Goal: Task Accomplishment & Management: Manage account settings

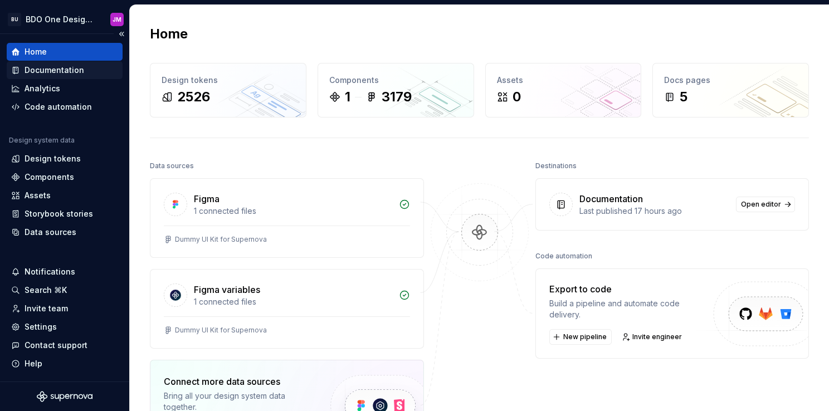
click at [42, 63] on div "Documentation" at bounding box center [65, 70] width 116 height 18
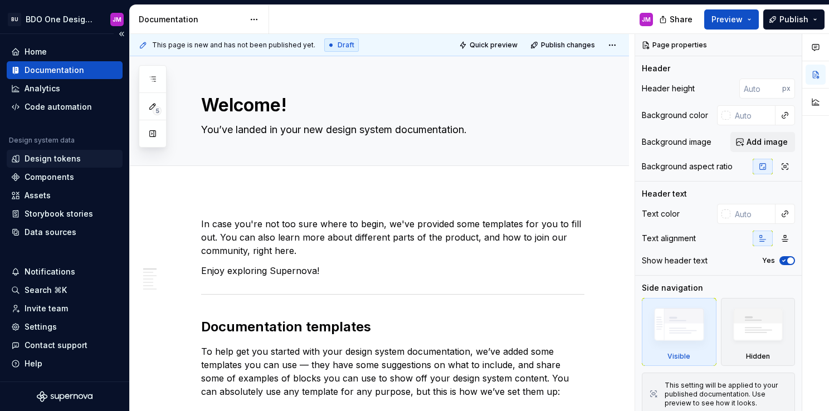
click at [67, 162] on div "Design tokens" at bounding box center [53, 158] width 56 height 11
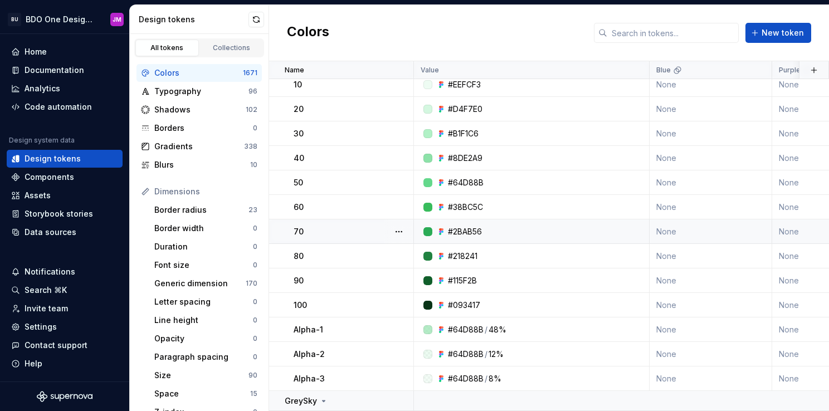
scroll to position [223, 0]
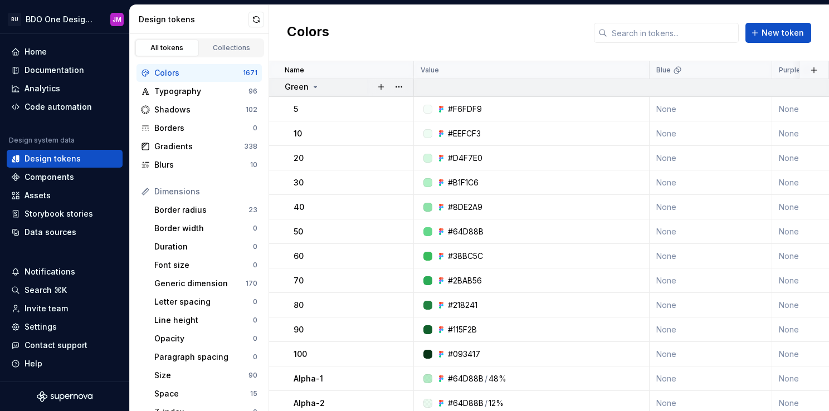
click at [314, 88] on icon at bounding box center [315, 86] width 9 height 9
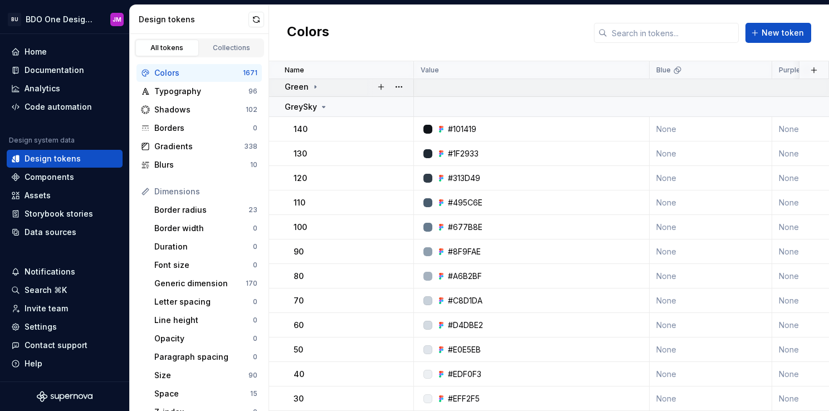
click at [315, 87] on icon at bounding box center [315, 86] width 1 height 3
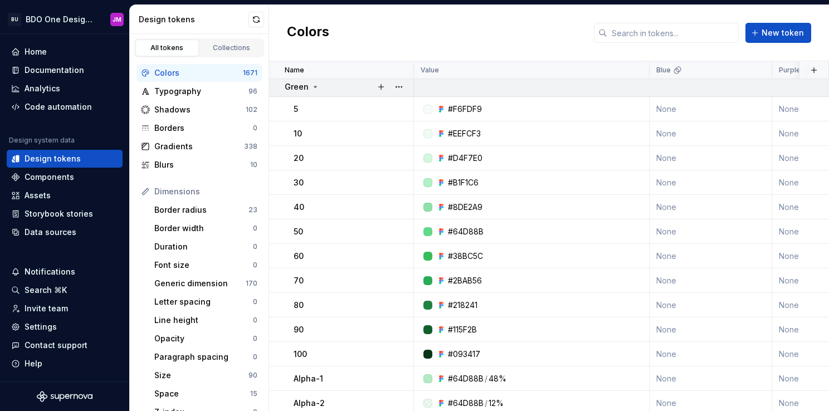
click at [314, 87] on icon at bounding box center [315, 86] width 3 height 1
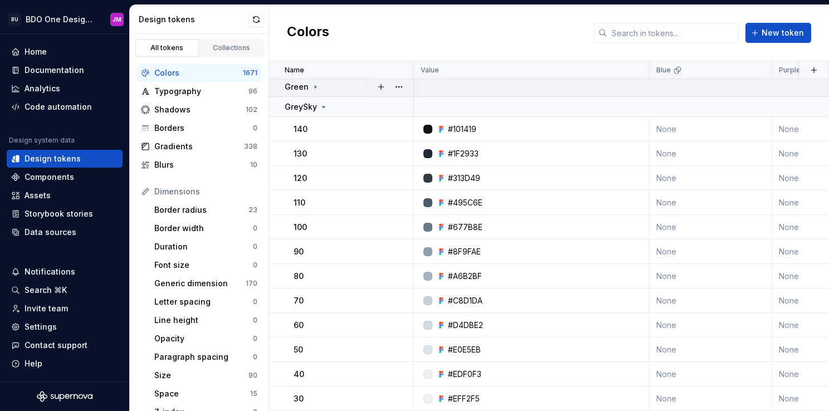
click at [315, 87] on icon at bounding box center [315, 86] width 1 height 3
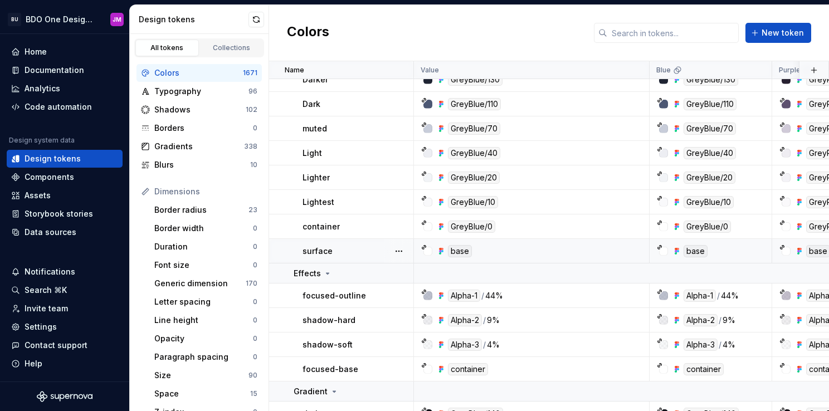
scroll to position [1504, 0]
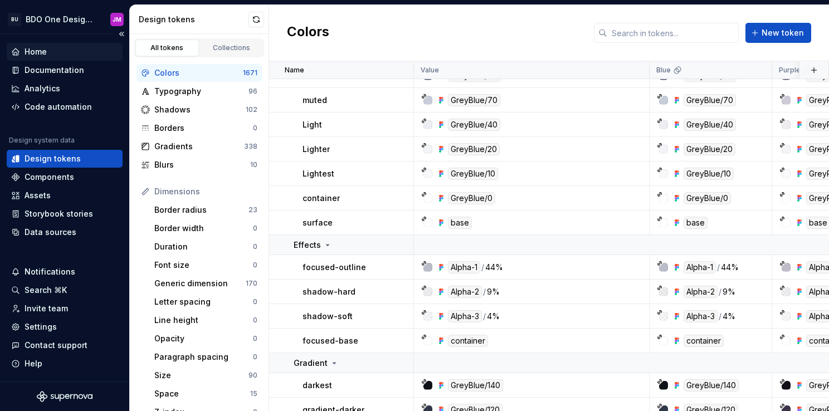
click at [48, 59] on div "Home" at bounding box center [65, 52] width 116 height 18
click at [50, 68] on div "Documentation" at bounding box center [55, 70] width 60 height 11
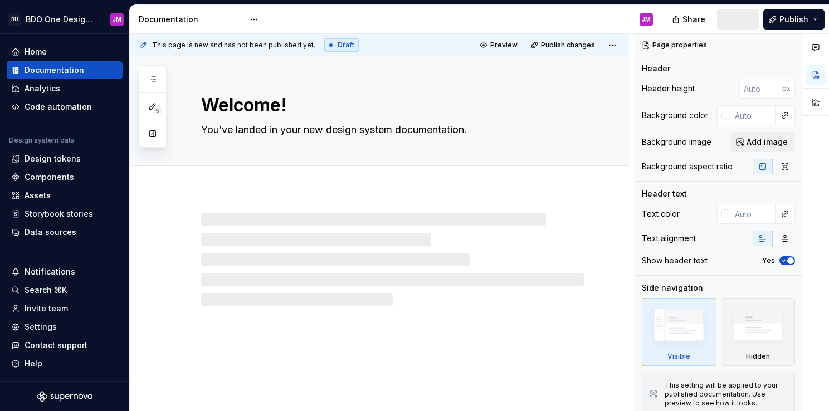
click at [620, 45] on div "This page is new and has not been published yet. Draft Preview Publish changes" at bounding box center [379, 45] width 499 height 22
click at [613, 45] on html "BU BDO One Design System JM Home Documentation Analytics Code automation Design…" at bounding box center [414, 205] width 829 height 411
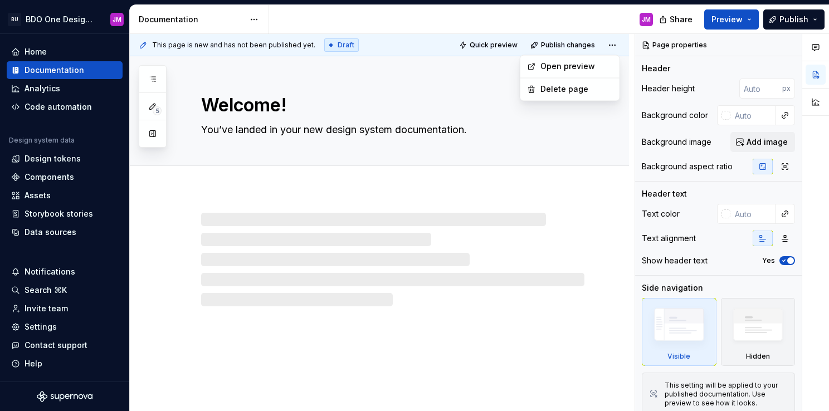
click at [255, 16] on html "BU BDO One Design System JM Home Documentation Analytics Code automation Design…" at bounding box center [414, 205] width 829 height 411
click at [251, 20] on html "BU BDO One Design System JM Home Documentation Analytics Code automation Design…" at bounding box center [414, 205] width 829 height 411
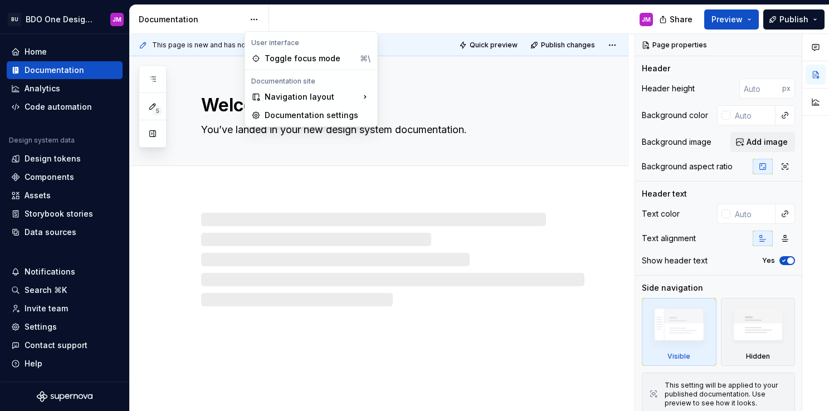
click at [252, 19] on html "BU BDO One Design System JM Home Documentation Analytics Code automation Design…" at bounding box center [414, 205] width 829 height 411
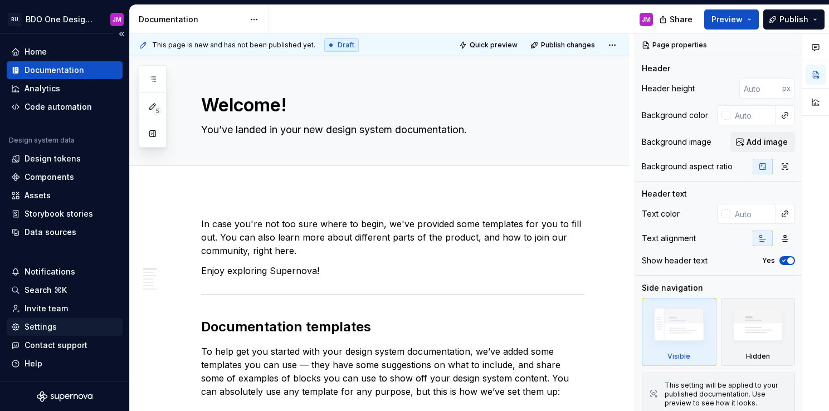
click at [65, 324] on div "Settings" at bounding box center [64, 327] width 107 height 11
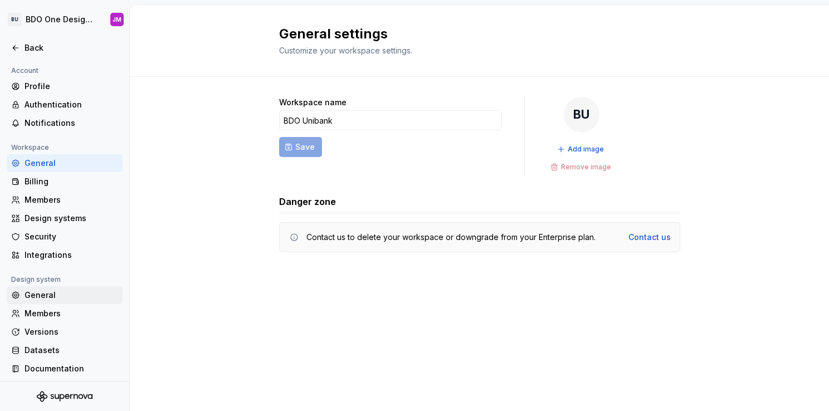
scroll to position [2, 0]
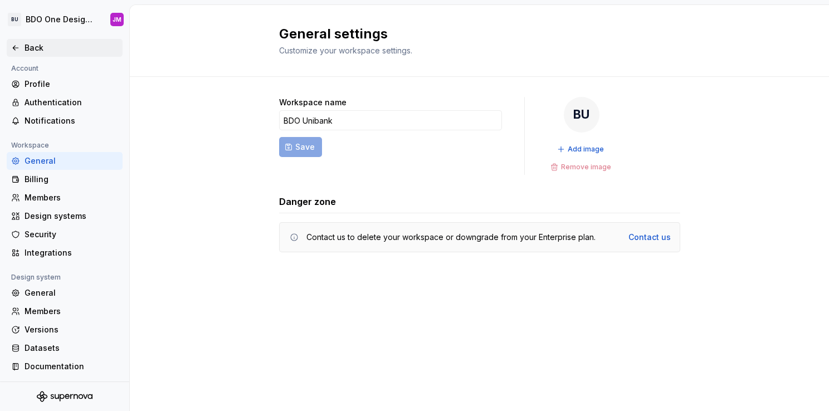
click at [10, 43] on div "Back" at bounding box center [65, 48] width 116 height 18
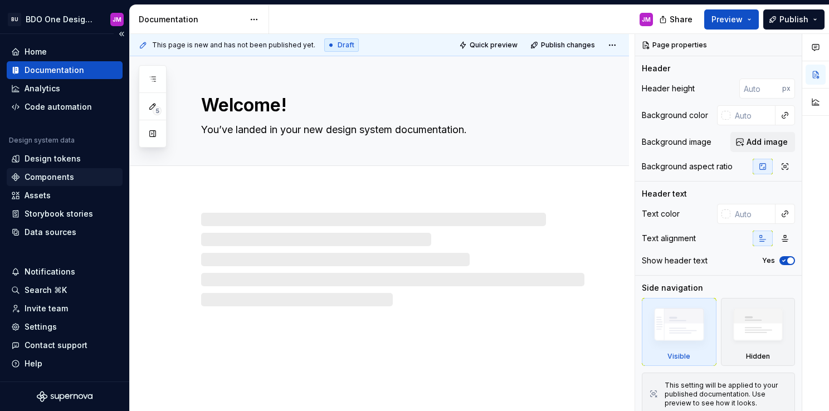
type textarea "*"
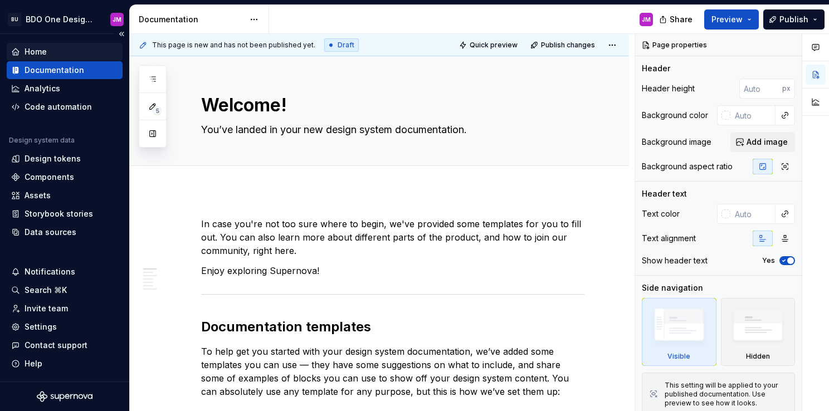
click at [58, 50] on div "Home" at bounding box center [64, 51] width 107 height 11
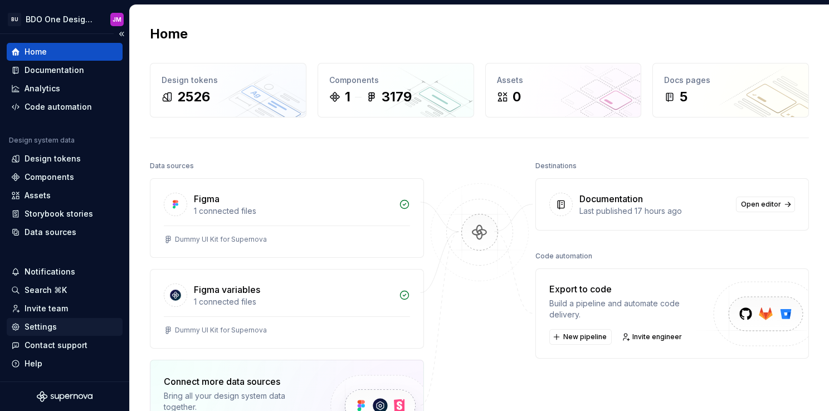
click at [55, 325] on div "Settings" at bounding box center [41, 327] width 32 height 11
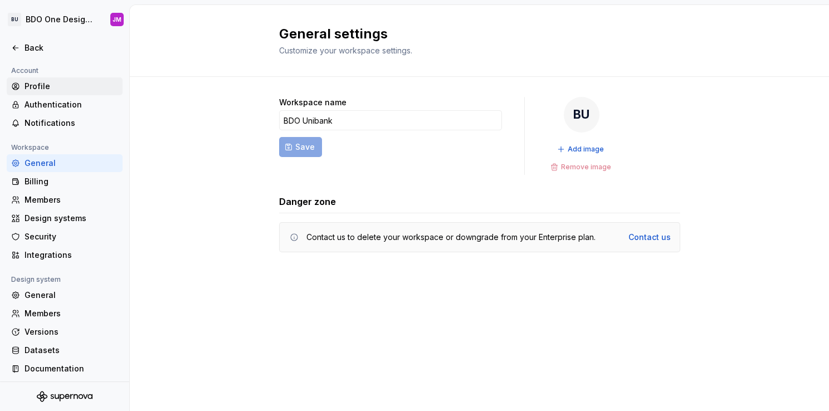
click at [50, 86] on div "Profile" at bounding box center [72, 86] width 94 height 11
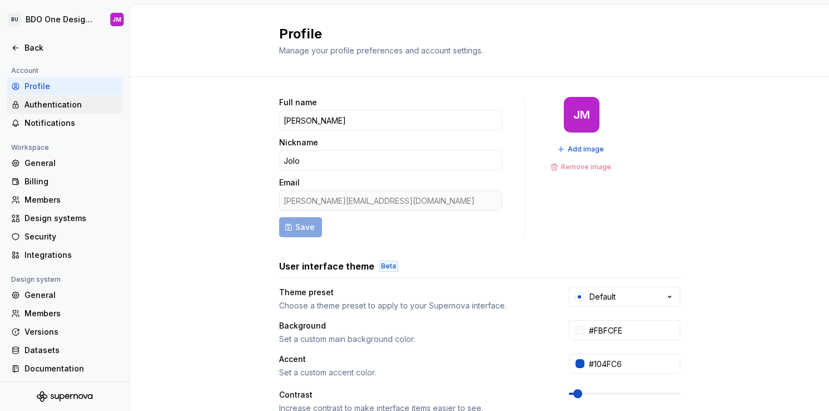
click at [51, 100] on div "Authentication" at bounding box center [72, 104] width 94 height 11
click at [51, 121] on div "Notifications" at bounding box center [72, 123] width 94 height 11
click at [42, 166] on div "General" at bounding box center [72, 163] width 94 height 11
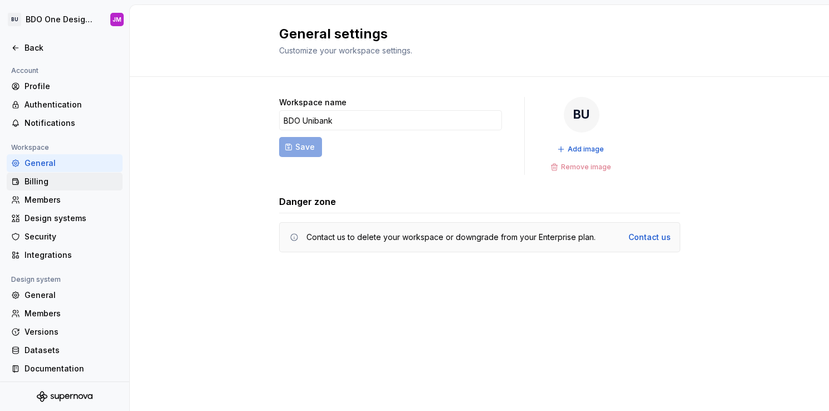
click at [49, 186] on div "Billing" at bounding box center [72, 181] width 94 height 11
click at [58, 199] on div "Members" at bounding box center [72, 199] width 94 height 11
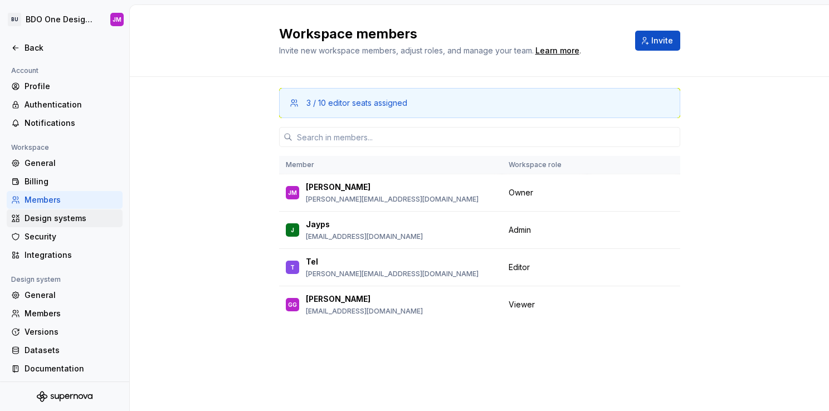
click at [63, 217] on div "Design systems" at bounding box center [72, 218] width 94 height 11
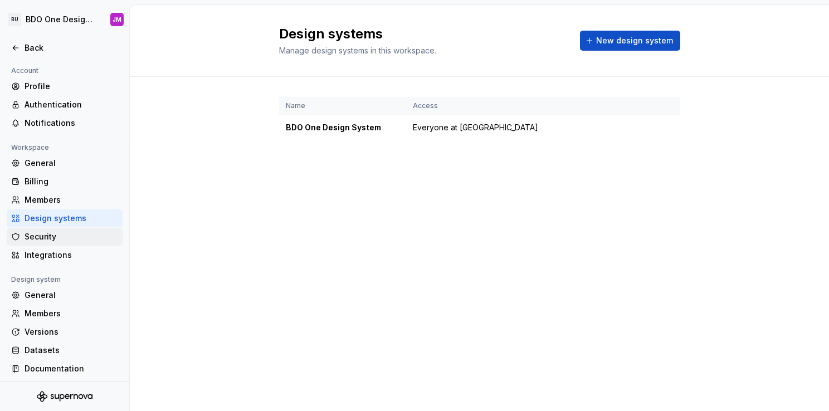
click at [59, 237] on div "Security" at bounding box center [72, 236] width 94 height 11
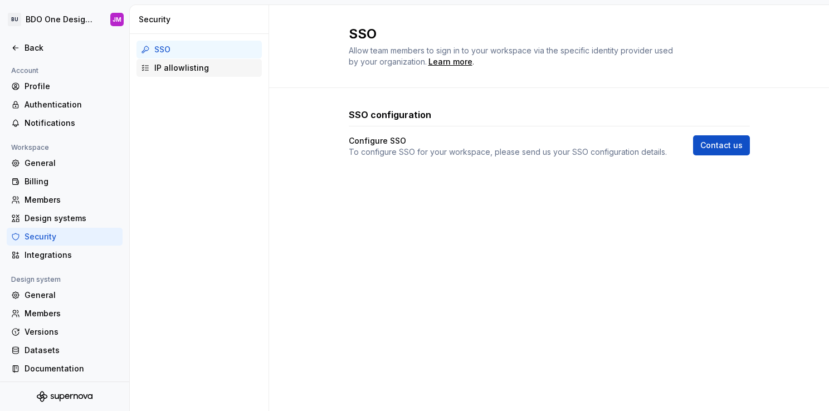
click at [179, 62] on div "IP allowlisting" at bounding box center [205, 67] width 103 height 11
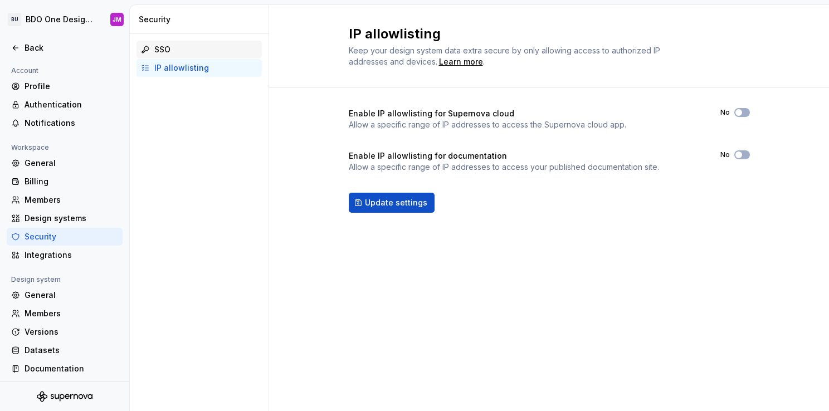
click at [180, 48] on div "SSO" at bounding box center [205, 49] width 103 height 11
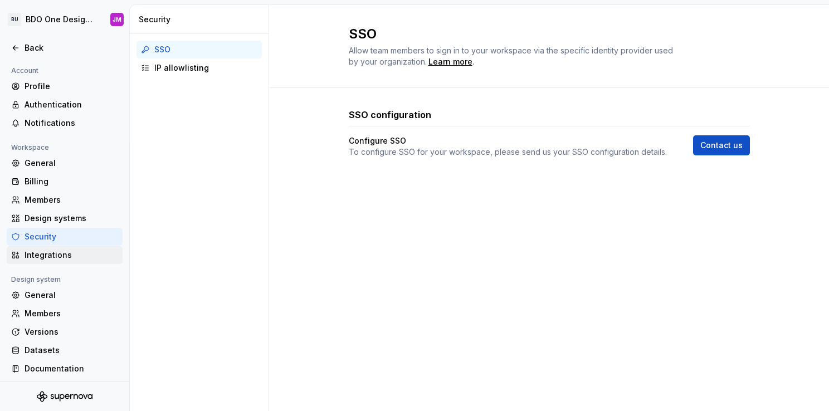
click at [53, 255] on div "Integrations" at bounding box center [72, 255] width 94 height 11
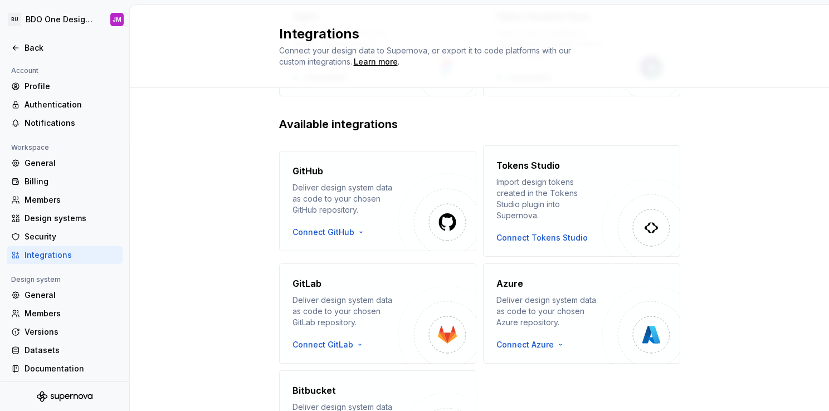
scroll to position [167, 0]
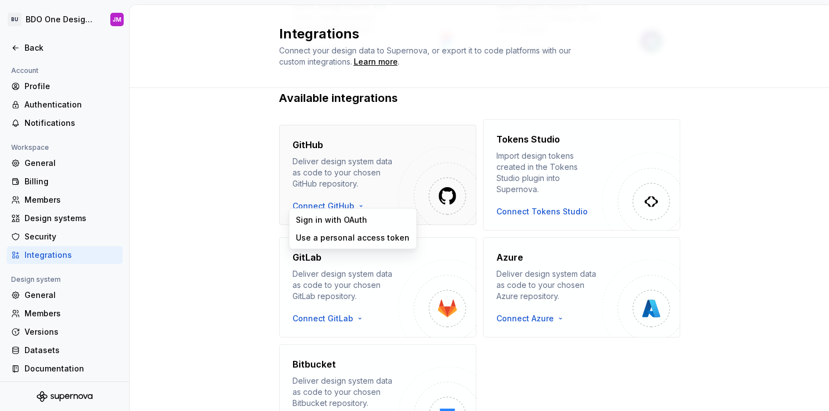
click at [354, 201] on html "BU BDO One Design System JM Back Account Profile Authentication Notifications W…" at bounding box center [414, 205] width 829 height 411
click at [187, 186] on html "BU BDO One Design System JM Back Account Profile Authentication Notifications W…" at bounding box center [414, 205] width 829 height 411
click at [327, 199] on html "BU BDO One Design System JM Back Account Profile Authentication Notifications W…" at bounding box center [414, 205] width 829 height 411
click at [225, 195] on html "BU BDO One Design System JM Back Account Profile Authentication Notifications W…" at bounding box center [414, 205] width 829 height 411
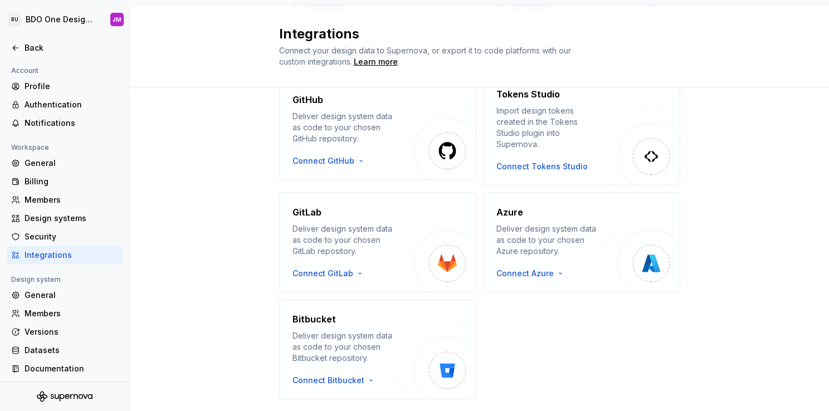
scroll to position [231, 0]
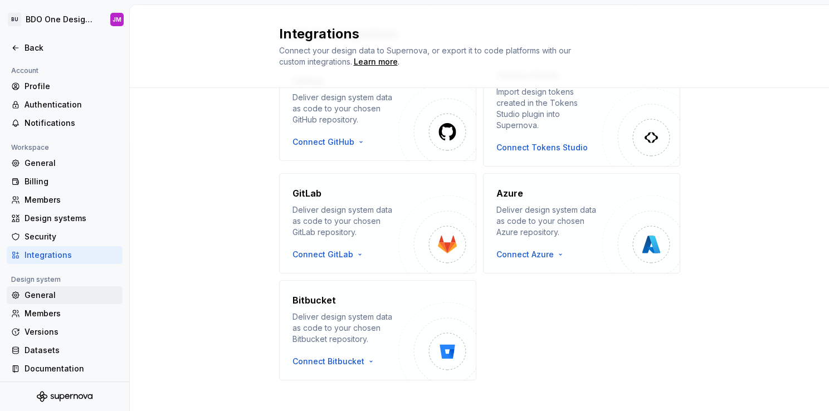
click at [41, 295] on div "General" at bounding box center [72, 295] width 94 height 11
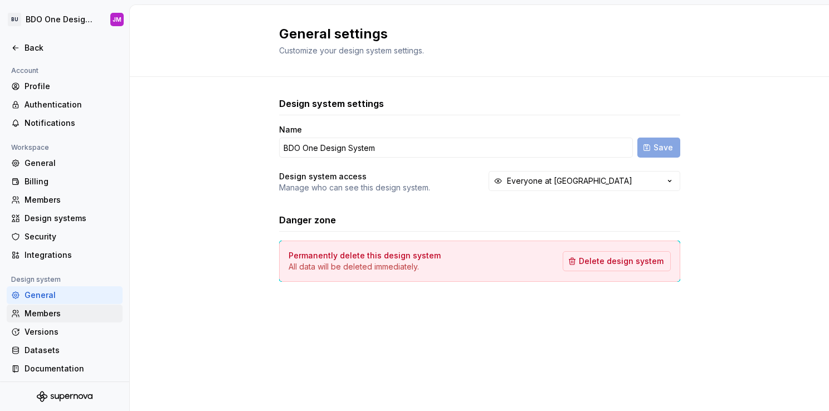
click at [42, 313] on div "Members" at bounding box center [72, 313] width 94 height 11
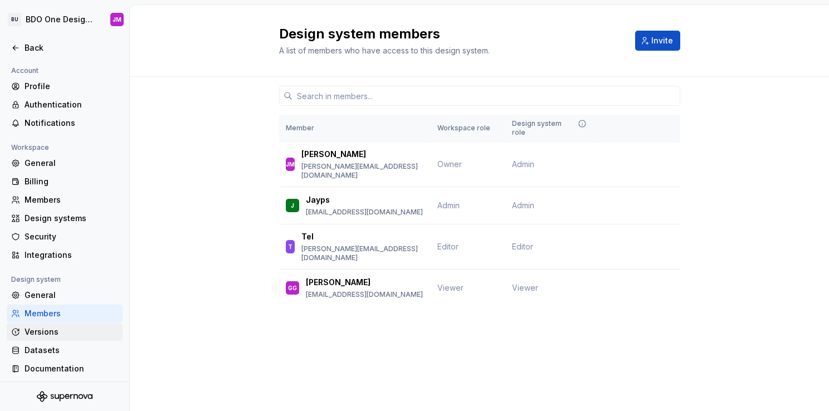
click at [49, 332] on div "Versions" at bounding box center [72, 332] width 94 height 11
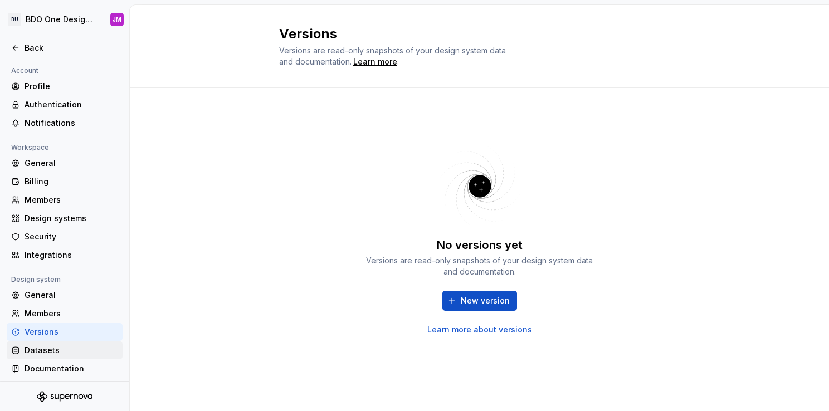
click at [45, 354] on div "Datasets" at bounding box center [72, 350] width 94 height 11
click at [49, 371] on div "Documentation" at bounding box center [72, 368] width 94 height 11
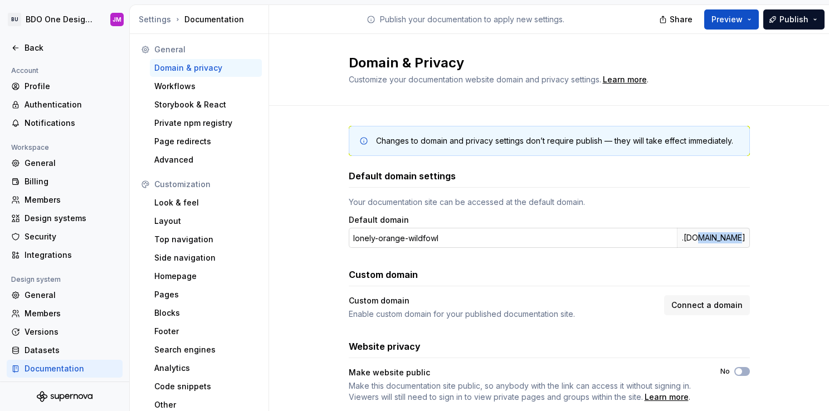
drag, startPoint x: 722, startPoint y: 237, endPoint x: 684, endPoint y: 237, distance: 37.9
click at [684, 237] on div ".[DOMAIN_NAME]" at bounding box center [713, 238] width 73 height 20
click at [537, 198] on div "Your documentation site can be accessed at the default domain." at bounding box center [549, 202] width 401 height 11
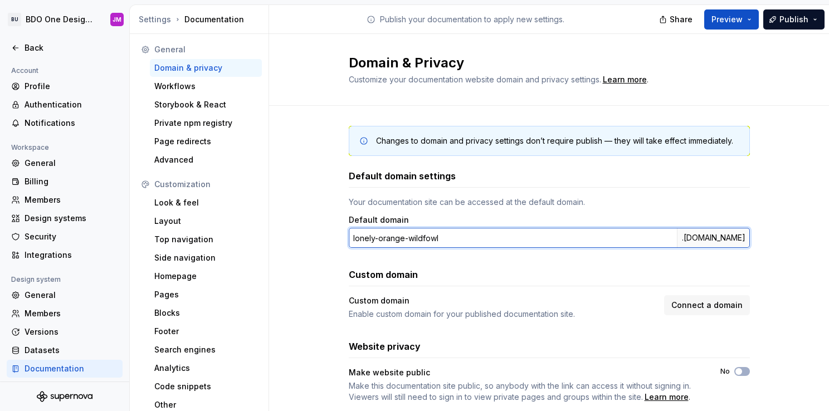
click at [444, 235] on input "lonely-orange-wildfowl" at bounding box center [513, 238] width 328 height 20
drag, startPoint x: 446, startPoint y: 238, endPoint x: 332, endPoint y: 236, distance: 114.2
click at [332, 236] on div "Changes to domain and privacy settings don’t require publish — they will take e…" at bounding box center [549, 275] width 560 height 339
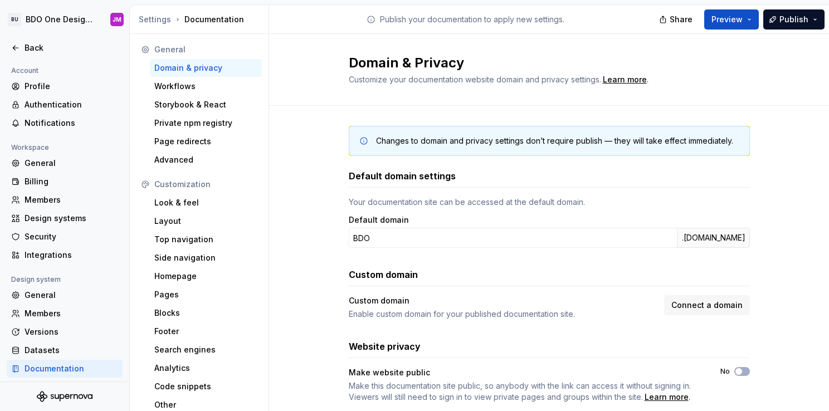
click at [493, 266] on div "Default domain settings Your documentation site can be accessed at the default …" at bounding box center [549, 285] width 401 height 233
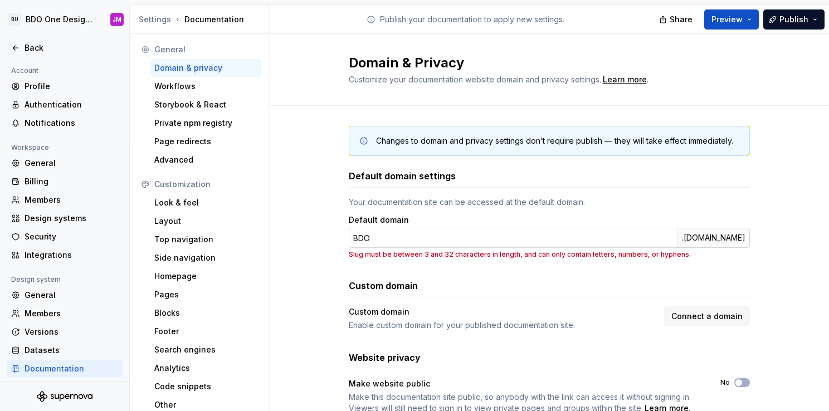
click at [399, 237] on input "BDO" at bounding box center [513, 238] width 328 height 20
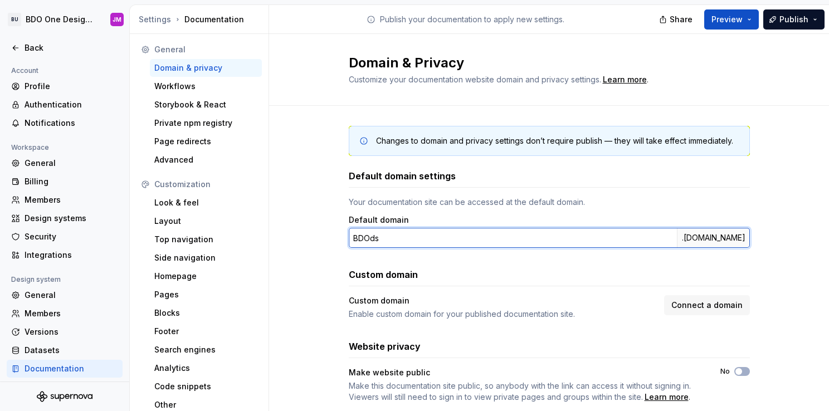
type input "BDOds"
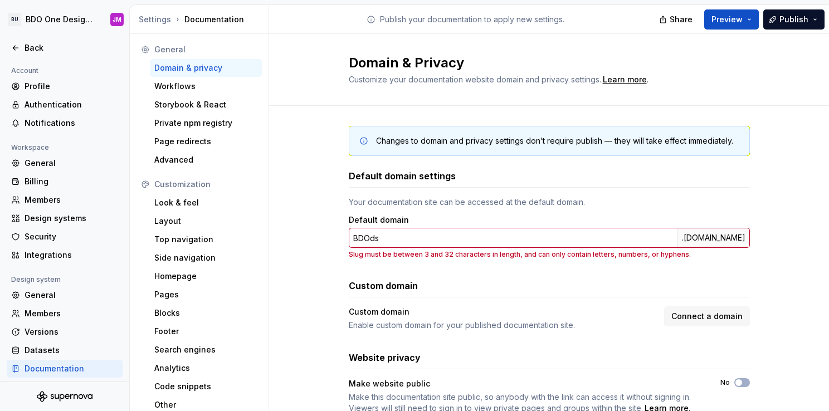
click at [322, 228] on div "Changes to domain and privacy settings don’t require publish — they will take e…" at bounding box center [549, 281] width 560 height 350
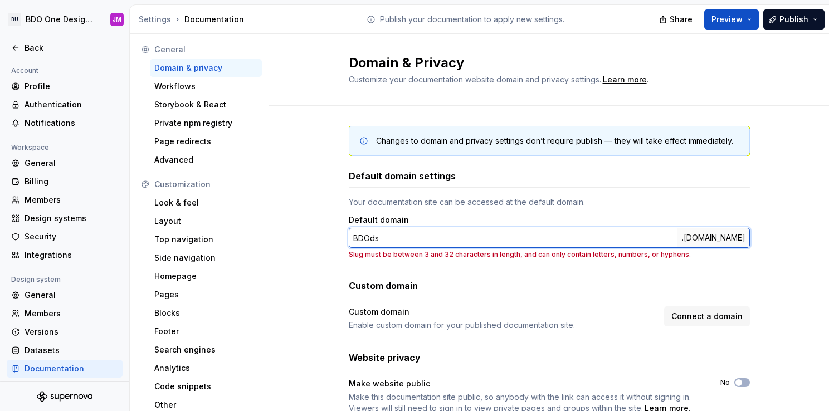
drag, startPoint x: 403, startPoint y: 239, endPoint x: 321, endPoint y: 238, distance: 81.9
click at [321, 238] on div "Changes to domain and privacy settings don’t require publish — they will take e…" at bounding box center [549, 281] width 560 height 350
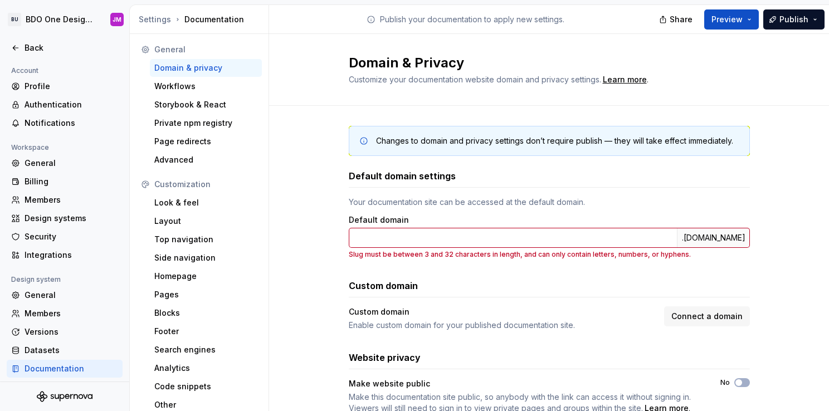
click at [351, 202] on div "Your documentation site can be accessed at the default domain." at bounding box center [549, 202] width 401 height 11
click at [393, 238] on input "text" at bounding box center [513, 238] width 328 height 20
click at [409, 204] on div "Your documentation site can be accessed at the default domain." at bounding box center [549, 202] width 401 height 11
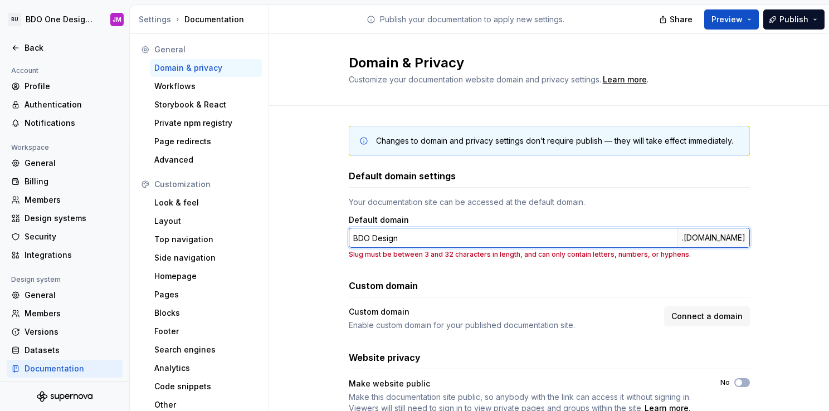
drag, startPoint x: 410, startPoint y: 237, endPoint x: 365, endPoint y: 235, distance: 45.2
click at [365, 235] on input "BDO Design" at bounding box center [513, 238] width 328 height 20
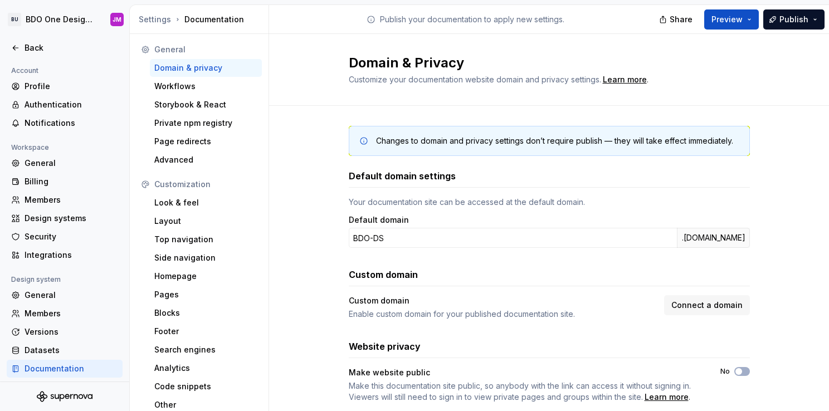
click at [400, 198] on div "Your documentation site can be accessed at the default domain." at bounding box center [549, 202] width 401 height 11
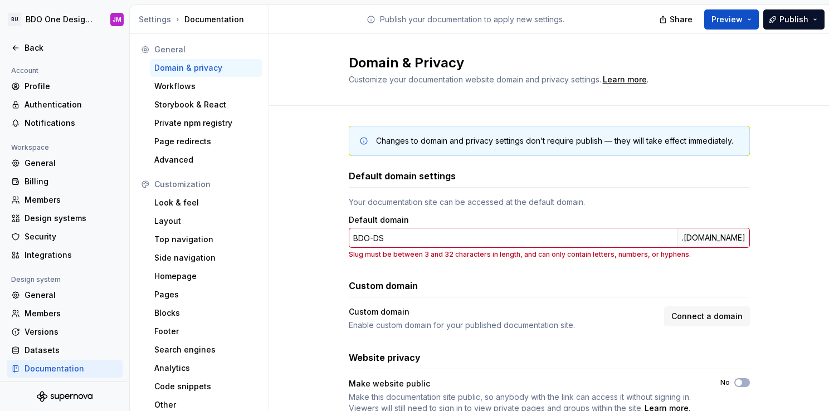
click at [401, 253] on p "Slug must be between 3 and 32 characters in length, and can only contain letter…" at bounding box center [549, 254] width 401 height 9
drag, startPoint x: 414, startPoint y: 249, endPoint x: 452, endPoint y: 250, distance: 38.5
click at [452, 250] on p "Slug must be between 3 and 32 characters in length, and can only contain letter…" at bounding box center [549, 254] width 401 height 9
drag, startPoint x: 452, startPoint y: 250, endPoint x: 461, endPoint y: 254, distance: 9.5
click at [461, 254] on p "Slug must be between 3 and 32 characters in length, and can only contain letter…" at bounding box center [549, 254] width 401 height 9
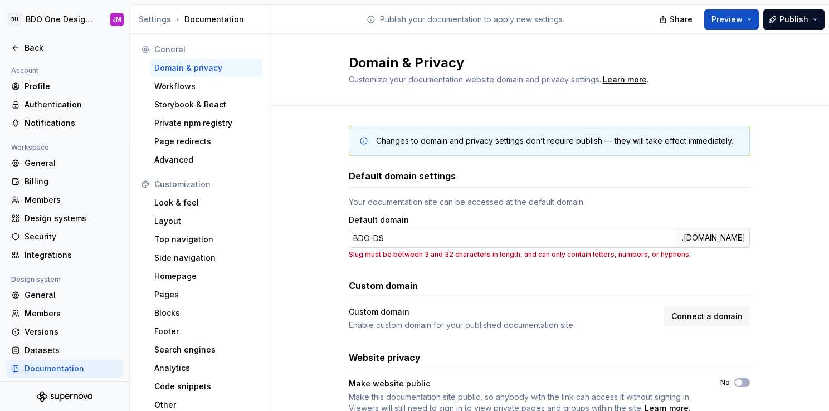
click at [381, 239] on input "BDO-DS" at bounding box center [513, 238] width 328 height 20
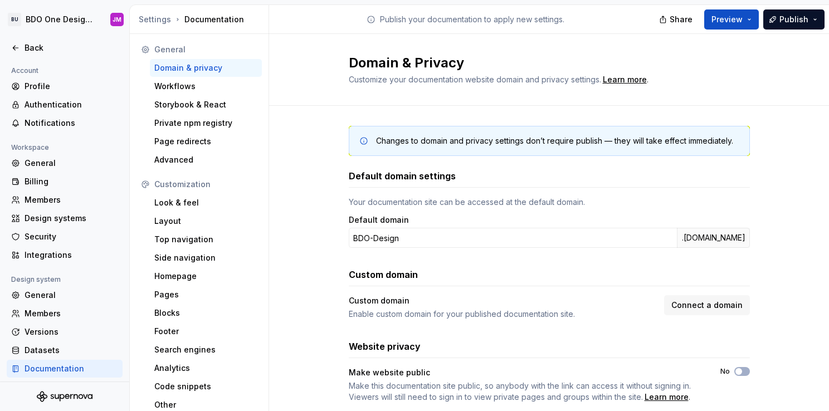
click at [446, 197] on div "Your documentation site can be accessed at the default domain." at bounding box center [549, 202] width 401 height 11
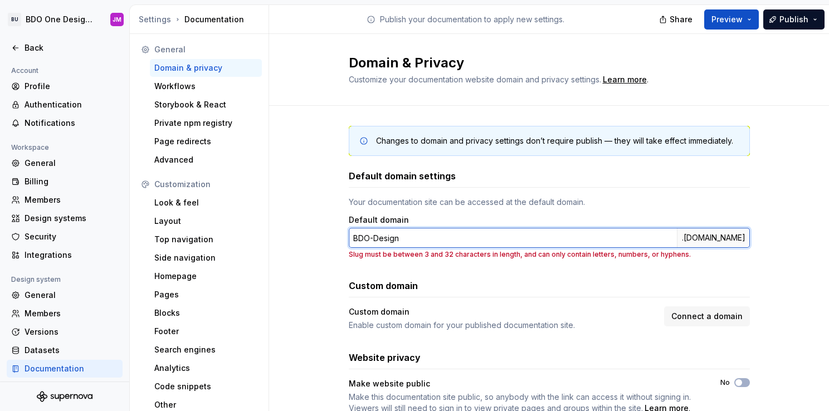
drag, startPoint x: 399, startPoint y: 235, endPoint x: 311, endPoint y: 231, distance: 87.6
click at [311, 231] on div "Changes to domain and privacy settings don’t require publish — they will take e…" at bounding box center [549, 281] width 560 height 350
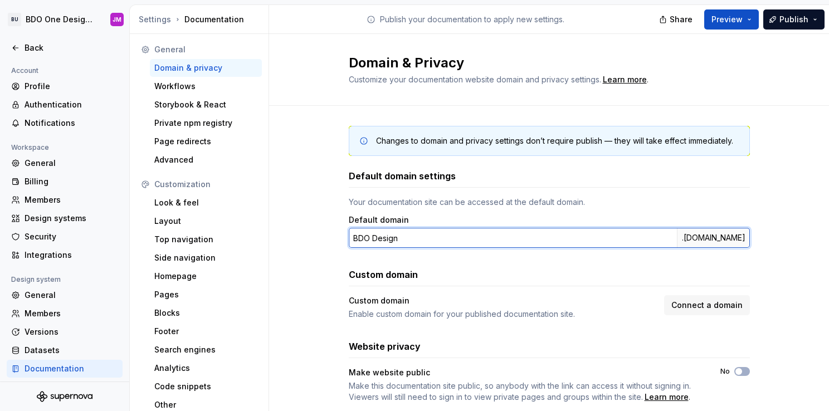
type input "B"
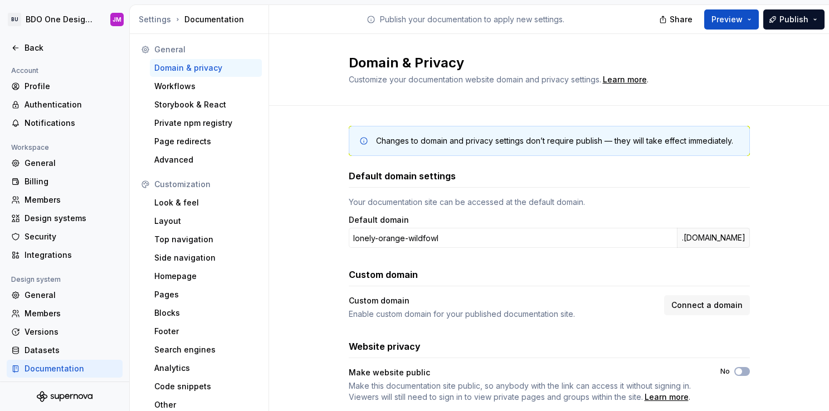
click at [315, 215] on div "Changes to domain and privacy settings don’t require publish — they will take e…" at bounding box center [549, 275] width 560 height 339
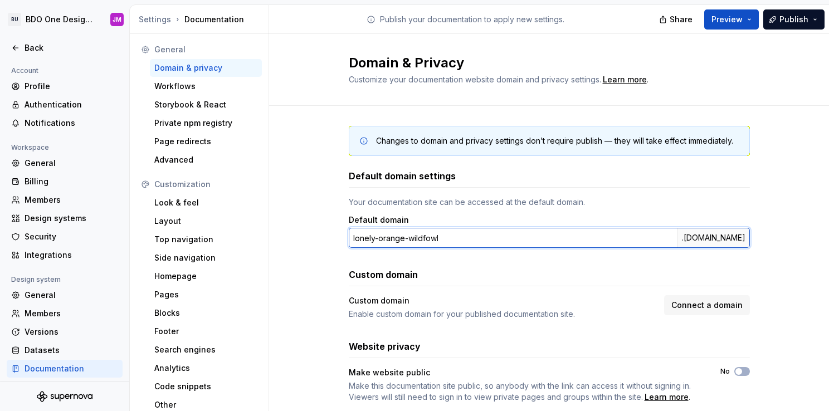
click at [420, 231] on input "lonely-orange-wildfowl" at bounding box center [513, 238] width 328 height 20
click at [445, 237] on input "lonely-orange-wildfowl" at bounding box center [513, 238] width 328 height 20
drag, startPoint x: 453, startPoint y: 237, endPoint x: 337, endPoint y: 233, distance: 116.0
click at [337, 233] on div "Changes to domain and privacy settings don’t require publish — they will take e…" at bounding box center [549, 275] width 560 height 339
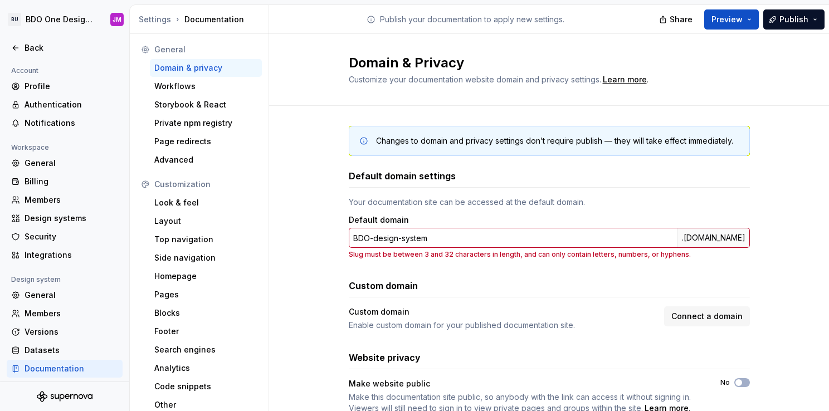
click at [397, 204] on div "Your documentation site can be accessed at the default domain." at bounding box center [549, 202] width 401 height 11
drag, startPoint x: 536, startPoint y: 255, endPoint x: 626, endPoint y: 254, distance: 90.3
click at [626, 254] on p "Slug must be between 3 and 32 characters in length, and can only contain letter…" at bounding box center [549, 254] width 401 height 9
drag, startPoint x: 626, startPoint y: 254, endPoint x: 623, endPoint y: 276, distance: 22.5
click at [623, 276] on div "Default domain settings Your documentation site can be accessed at the default …" at bounding box center [549, 291] width 401 height 245
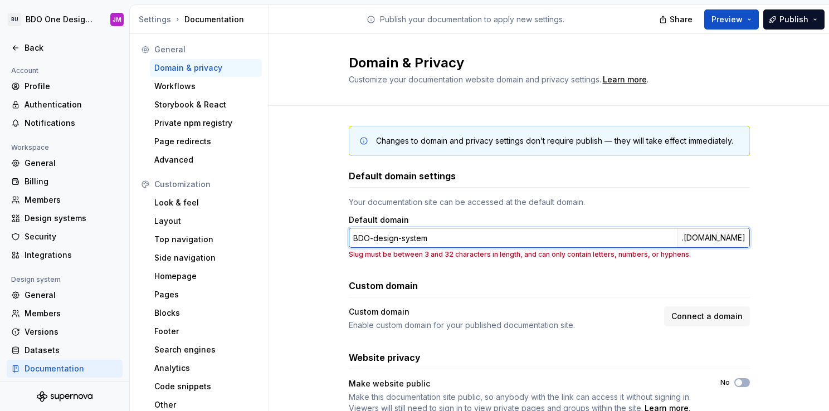
drag, startPoint x: 366, startPoint y: 235, endPoint x: 335, endPoint y: 236, distance: 30.7
click at [335, 236] on div "Changes to domain and privacy settings don’t require publish — they will take e…" at bounding box center [549, 281] width 560 height 350
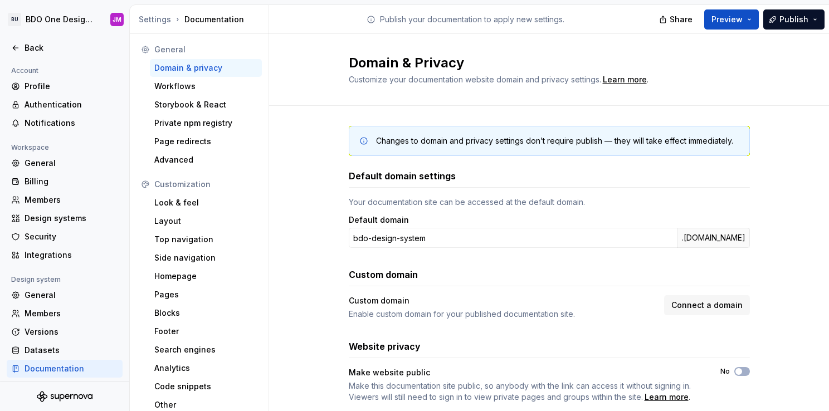
click at [384, 202] on div "Your documentation site can be accessed at the default domain." at bounding box center [549, 202] width 401 height 11
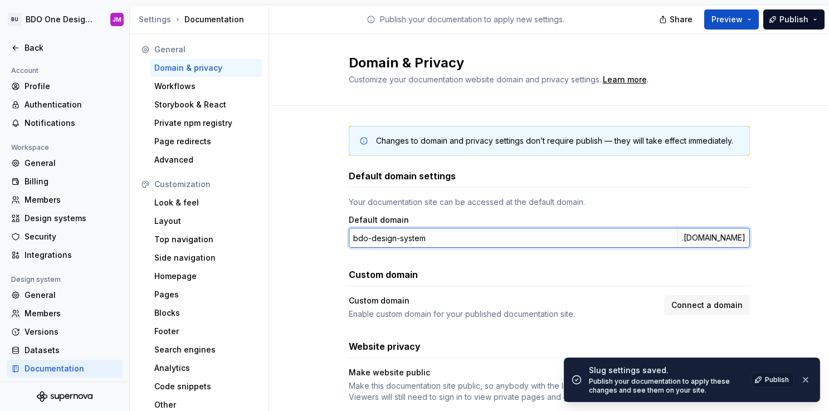
drag, startPoint x: 431, startPoint y: 236, endPoint x: 363, endPoint y: 236, distance: 67.4
click at [363, 236] on input "bdo-design-system" at bounding box center [513, 238] width 328 height 20
type input "bdo"
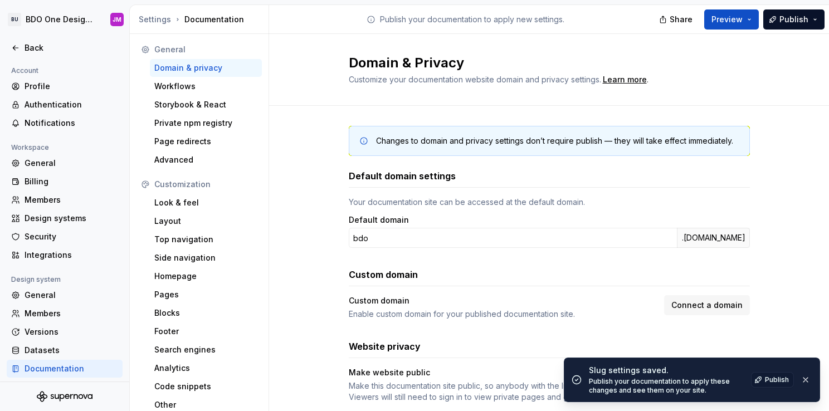
click at [384, 204] on div "Your documentation site can be accessed at the default domain." at bounding box center [549, 202] width 401 height 11
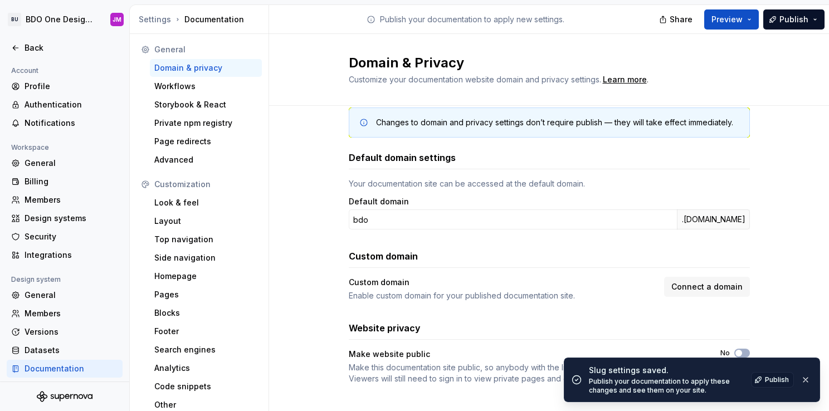
scroll to position [28, 0]
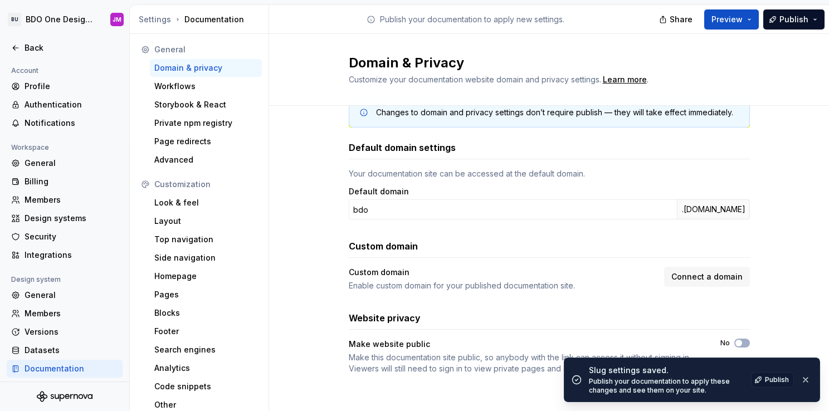
click at [446, 288] on div "Enable custom domain for your published documentation site." at bounding box center [503, 285] width 309 height 11
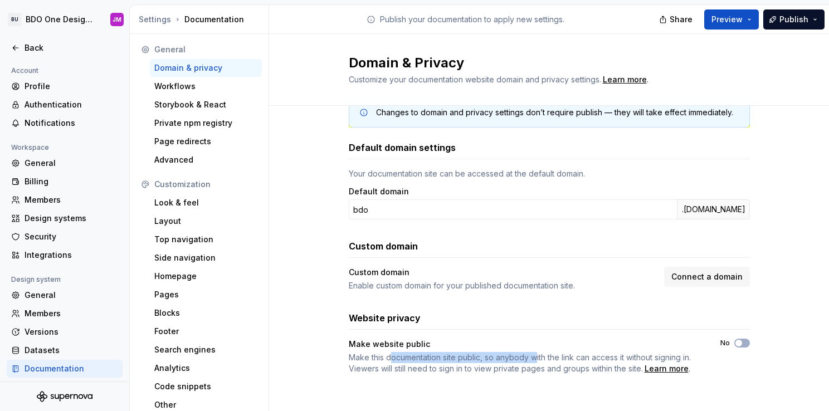
drag, startPoint x: 386, startPoint y: 357, endPoint x: 533, endPoint y: 358, distance: 147.7
click at [533, 358] on span "Make this documentation site public, so anybody with the link can access it wit…" at bounding box center [520, 363] width 342 height 21
drag, startPoint x: 533, startPoint y: 358, endPoint x: 545, endPoint y: 367, distance: 14.8
click at [545, 364] on span "Make this documentation site public, so anybody with the link can access it wit…" at bounding box center [520, 363] width 342 height 21
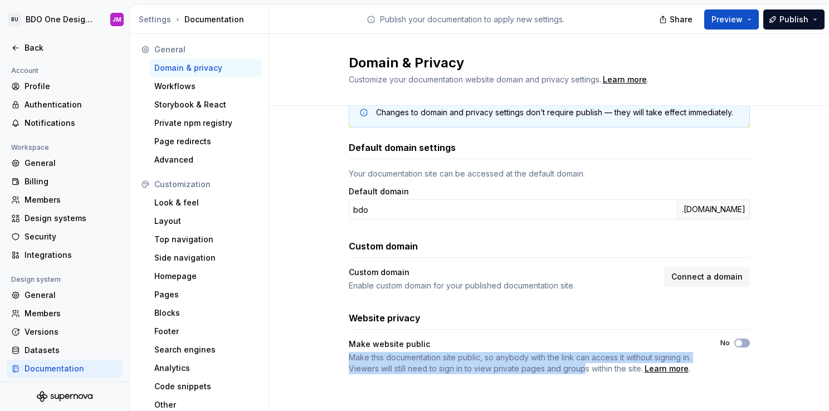
drag, startPoint x: 581, startPoint y: 371, endPoint x: 345, endPoint y: 352, distance: 236.5
click at [349, 352] on span "Make this documentation site public, so anybody with the link can access it wit…" at bounding box center [525, 363] width 352 height 22
drag, startPoint x: 345, startPoint y: 352, endPoint x: 388, endPoint y: 355, distance: 43.1
click at [388, 355] on span "Make this documentation site public, so anybody with the link can access it wit…" at bounding box center [520, 363] width 342 height 21
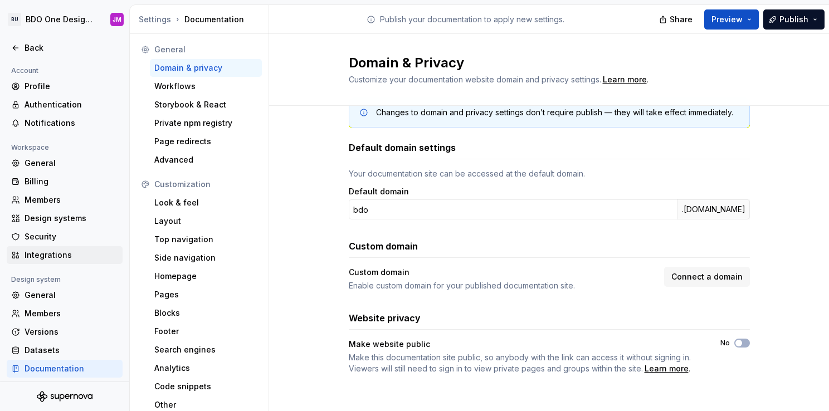
click at [63, 253] on div "Integrations" at bounding box center [72, 255] width 94 height 11
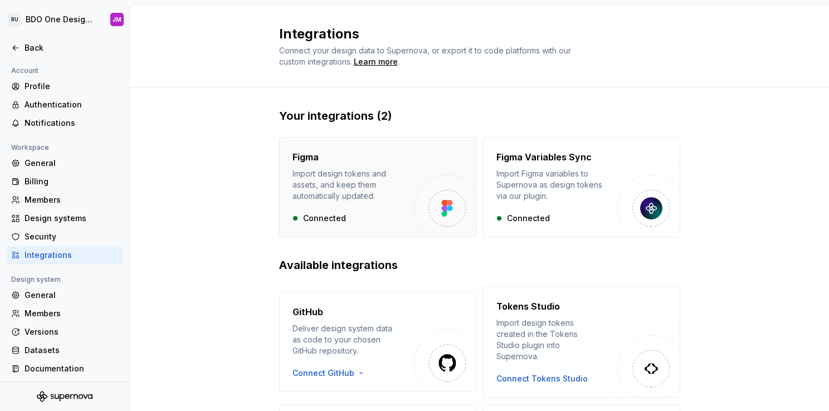
click at [391, 164] on div "Figma Import design tokens and assets, and keep them automatically updated." at bounding box center [346, 175] width 106 height 51
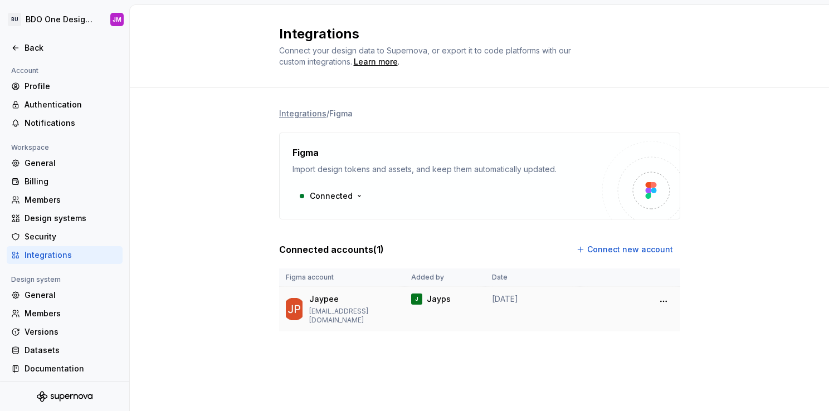
click at [496, 324] on td "[DATE]" at bounding box center [532, 309] width 95 height 45
click at [327, 353] on div "Integrations / Figma Figma Import design tokens and assets, and keep them autom…" at bounding box center [479, 231] width 401 height 286
click at [664, 302] on html "BU BDO One Design System JM Back Account Profile Authentication Notifications W…" at bounding box center [414, 205] width 829 height 411
click at [756, 287] on html "BU BDO One Design System JM Back Account Profile Authentication Notifications W…" at bounding box center [414, 205] width 829 height 411
click at [357, 199] on html "BU BDO One Design System JM Back Account Profile Authentication Notifications W…" at bounding box center [414, 205] width 829 height 411
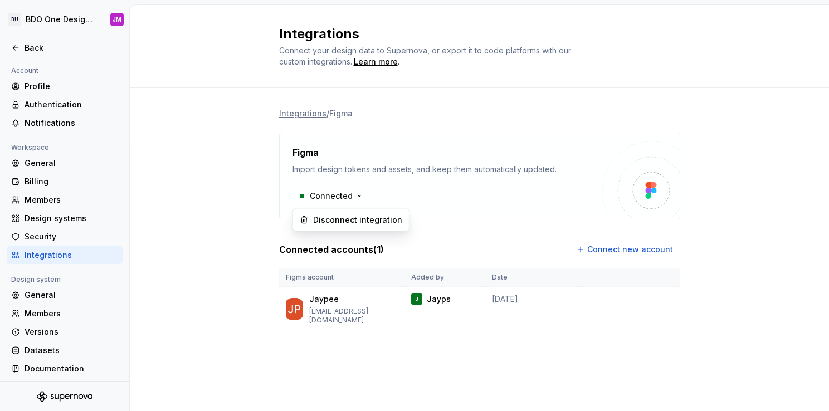
click at [474, 230] on html "BU BDO One Design System JM Back Account Profile Authentication Notifications W…" at bounding box center [414, 205] width 829 height 411
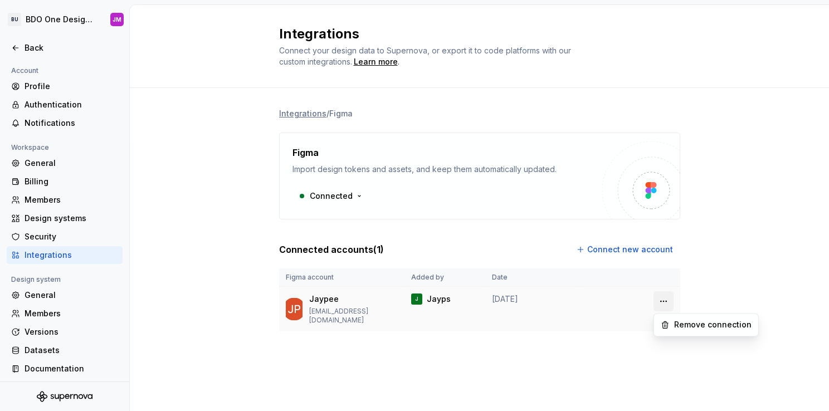
click at [660, 302] on html "BU BDO One Design System JM Back Account Profile Authentication Notifications W…" at bounding box center [414, 205] width 829 height 411
click at [392, 221] on html "BU BDO One Design System JM Back Account Profile Authentication Notifications W…" at bounding box center [414, 205] width 829 height 411
click at [664, 302] on html "BU BDO One Design System JM Back Account Profile Authentication Notifications W…" at bounding box center [414, 205] width 829 height 411
click at [441, 245] on html "BU BDO One Design System JM Back Account Profile Authentication Notifications W…" at bounding box center [414, 205] width 829 height 411
click at [348, 198] on html "BU BDO One Design System JM Back Account Profile Authentication Notifications W…" at bounding box center [414, 205] width 829 height 411
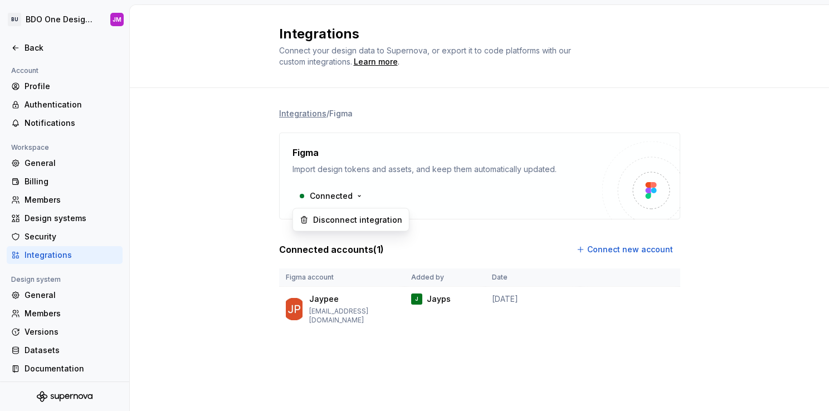
click at [499, 244] on html "BU BDO One Design System JM Back Account Profile Authentication Notifications W…" at bounding box center [414, 205] width 829 height 411
click at [336, 196] on html "BU BDO One Design System JM Back Account Profile Authentication Notifications W…" at bounding box center [414, 205] width 829 height 411
click at [364, 222] on div "Disconnect integration" at bounding box center [357, 220] width 89 height 11
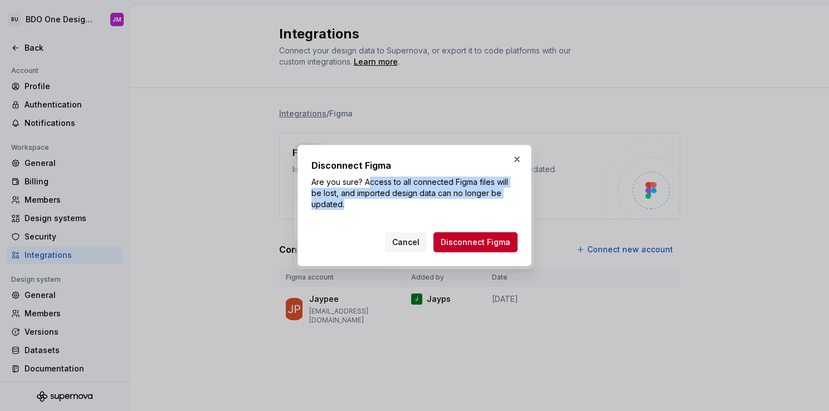
drag, startPoint x: 370, startPoint y: 184, endPoint x: 413, endPoint y: 202, distance: 46.7
click at [413, 202] on p "Are you sure? Access to all connected Figma files will be lost, and imported de…" at bounding box center [414, 193] width 206 height 33
click at [413, 198] on p "Are you sure? Access to all connected Figma files will be lost, and imported de…" at bounding box center [414, 193] width 206 height 33
click at [406, 195] on p "Are you sure? Access to all connected Figma files will be lost, and imported de…" at bounding box center [414, 193] width 206 height 33
drag, startPoint x: 357, startPoint y: 197, endPoint x: 341, endPoint y: 208, distance: 19.2
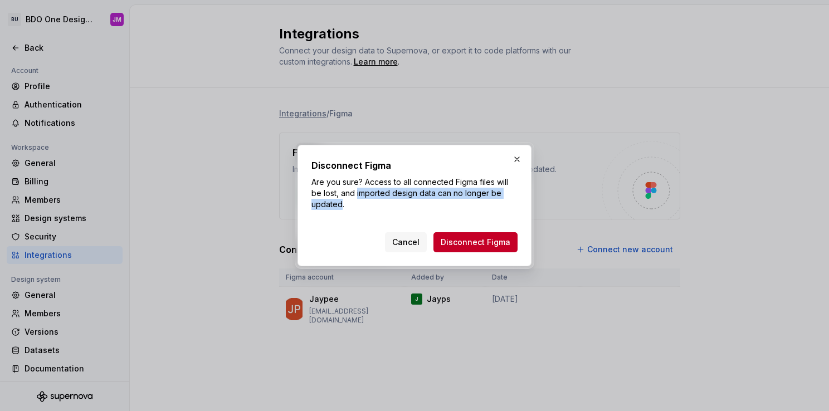
click at [341, 208] on p "Are you sure? Access to all connected Figma files will be lost, and imported de…" at bounding box center [414, 193] width 206 height 33
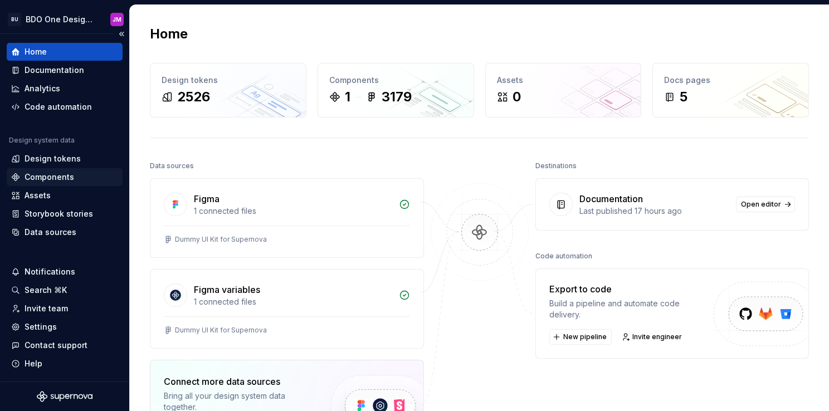
click at [66, 178] on div "Components" at bounding box center [50, 177] width 50 height 11
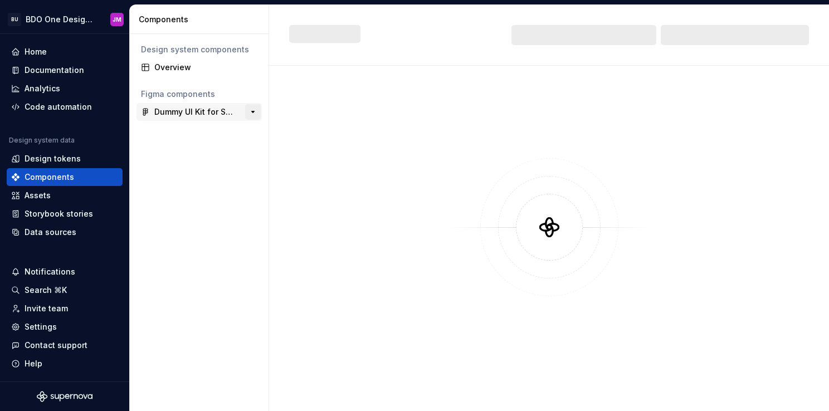
click at [254, 111] on button "button" at bounding box center [253, 112] width 16 height 16
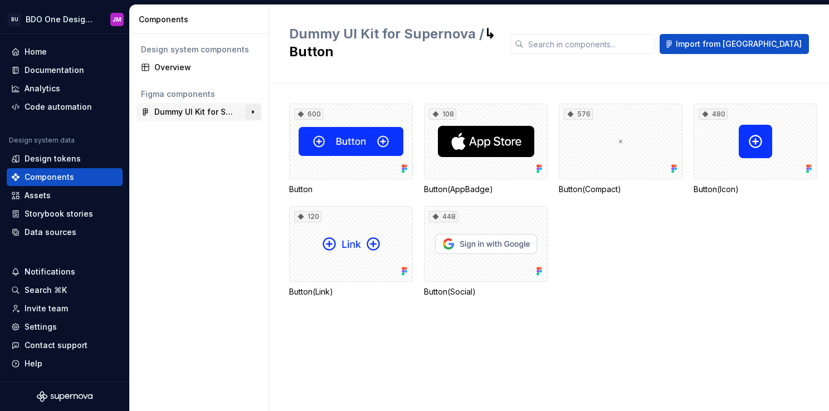
click at [255, 113] on button "button" at bounding box center [253, 112] width 16 height 16
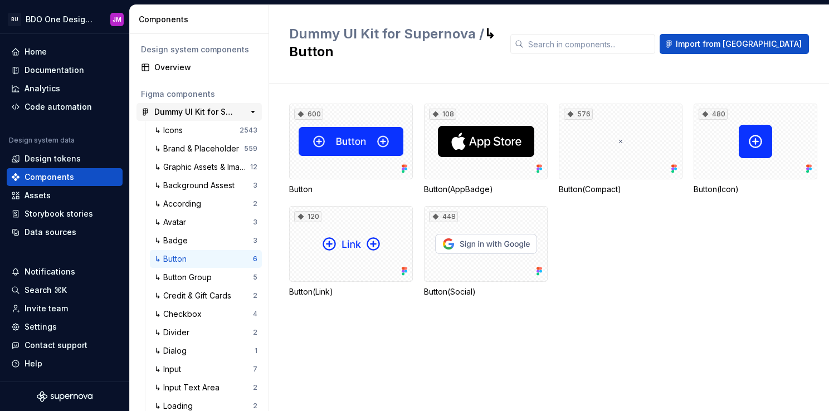
click at [203, 110] on div "Dummy UI Kit for Supernova" at bounding box center [195, 111] width 83 height 11
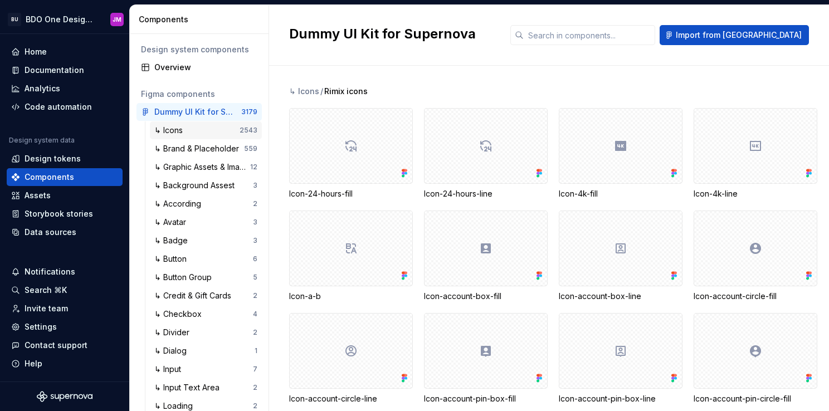
click at [198, 128] on div "↳ Icons" at bounding box center [196, 130] width 85 height 11
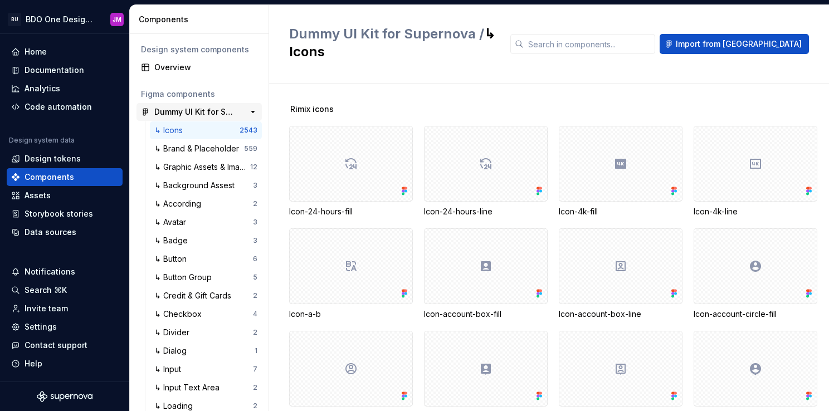
click at [255, 113] on div "Dummy UI Kit for Supernova 3179" at bounding box center [199, 112] width 125 height 18
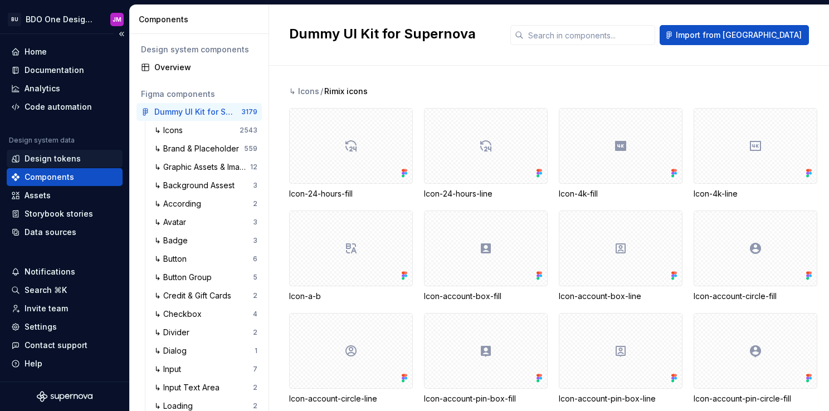
click at [59, 158] on div "Design tokens" at bounding box center [53, 158] width 56 height 11
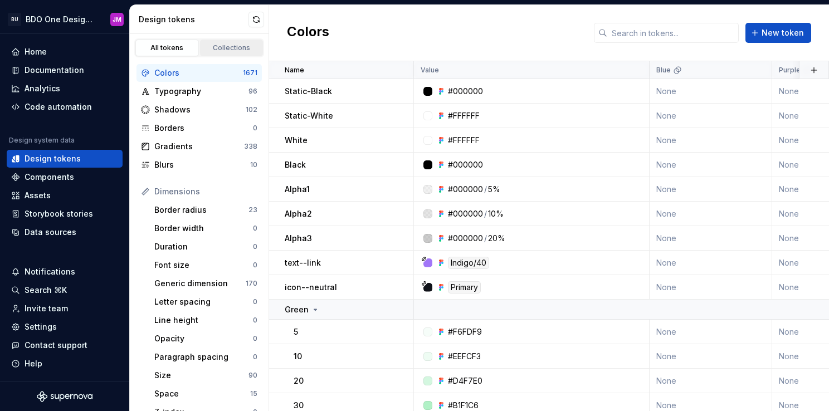
click at [217, 50] on div "Collections" at bounding box center [232, 47] width 56 height 9
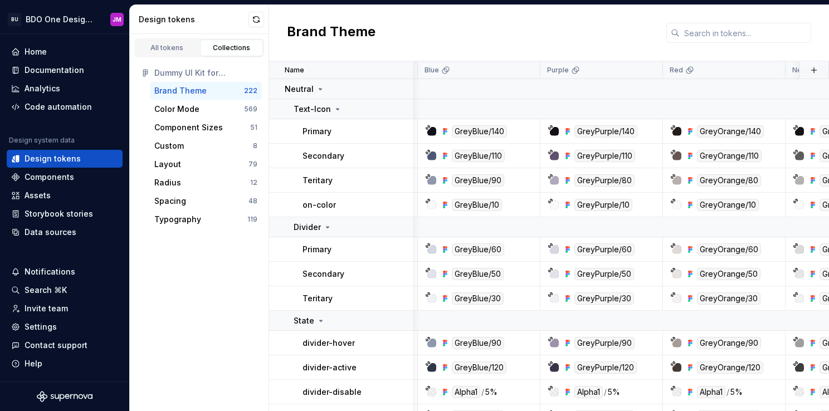
scroll to position [0, 237]
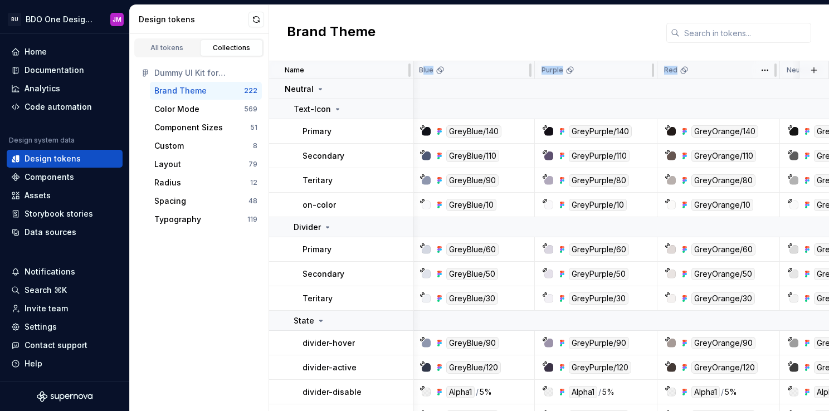
drag, startPoint x: 421, startPoint y: 69, endPoint x: 705, endPoint y: 74, distance: 283.7
click at [705, 74] on tr "Name Value Blue Purple Red Neutral Syntax: Web Collection Token set Description…" at bounding box center [665, 70] width 1267 height 18
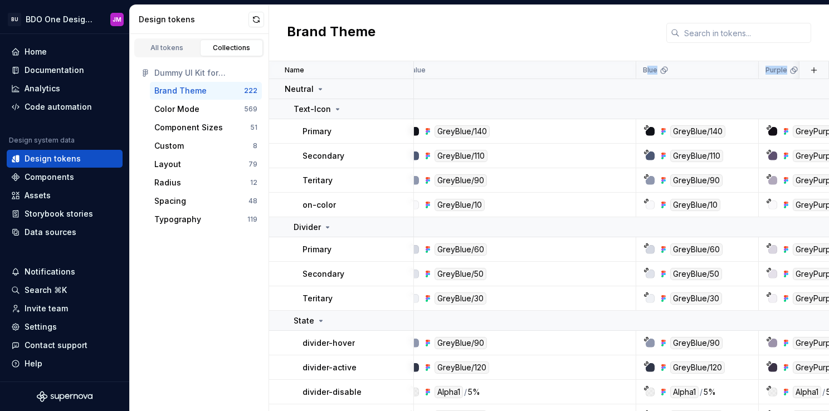
scroll to position [0, 0]
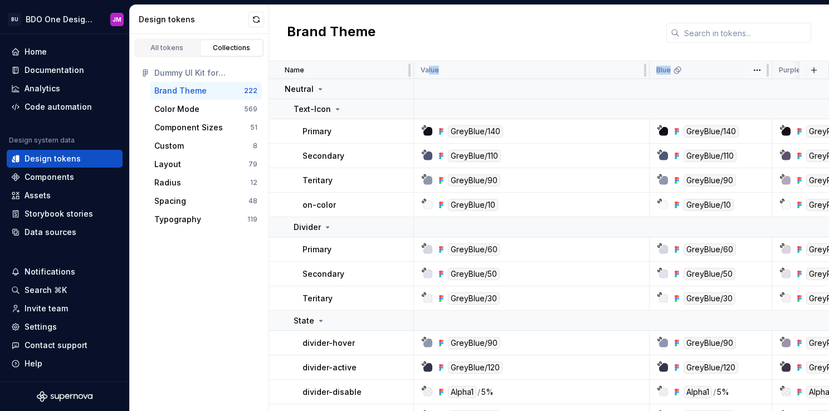
drag, startPoint x: 428, startPoint y: 68, endPoint x: 718, endPoint y: 70, distance: 289.8
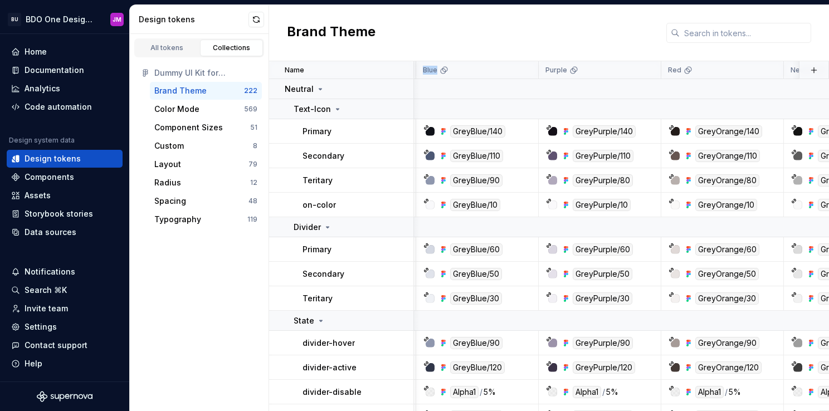
scroll to position [0, 235]
click at [447, 22] on div "Brand Theme" at bounding box center [549, 33] width 560 height 56
drag, startPoint x: 423, startPoint y: 70, endPoint x: 693, endPoint y: 72, distance: 269.7
click at [693, 72] on tr "Name Value Blue Purple Red Neutral Syntax: Web Collection Token set Description…" at bounding box center [667, 70] width 1267 height 18
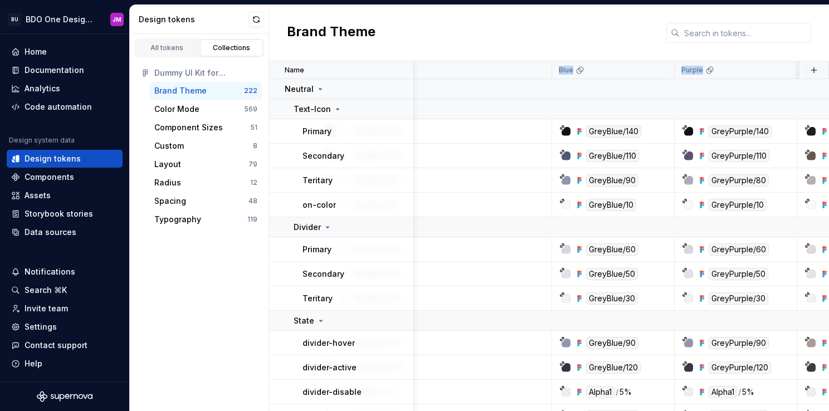
scroll to position [0, 0]
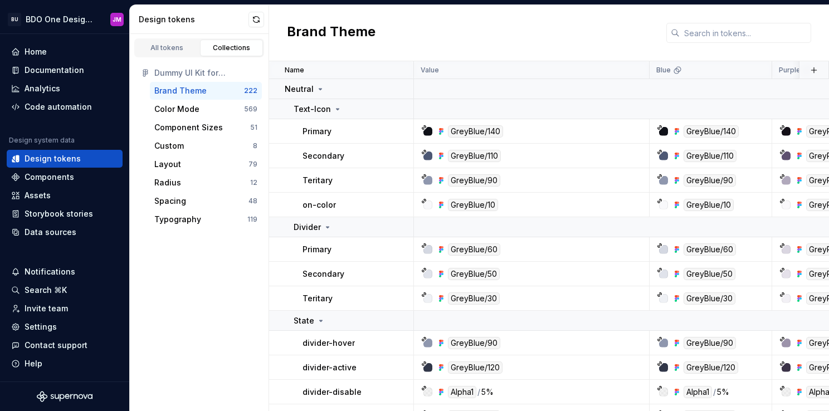
click at [201, 295] on div "All tokens Collections Dummy UI Kit for Supernova Brand Theme 222 Color Mode 56…" at bounding box center [199, 222] width 139 height 377
click at [165, 51] on div "All tokens" at bounding box center [167, 47] width 56 height 9
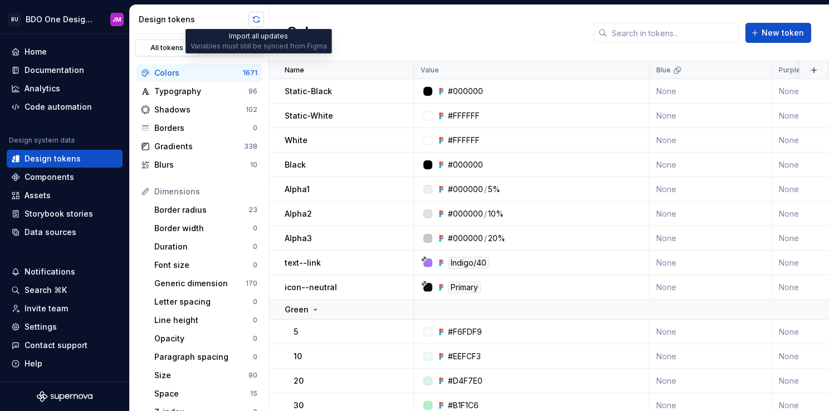
click at [256, 20] on button "button" at bounding box center [257, 20] width 16 height 16
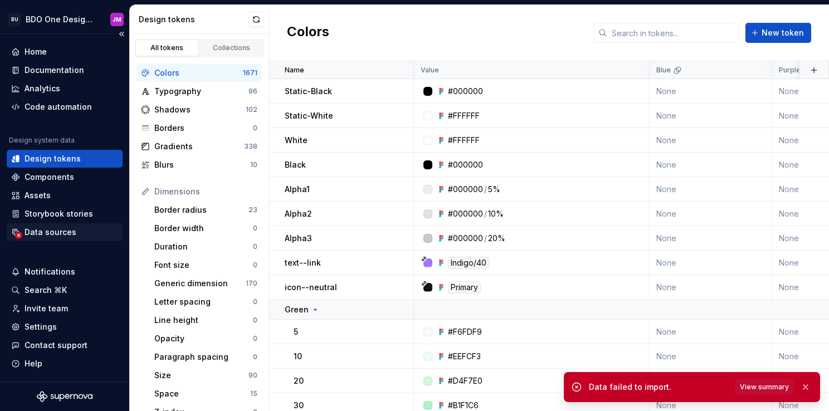
click at [65, 233] on div "Data sources" at bounding box center [51, 232] width 52 height 11
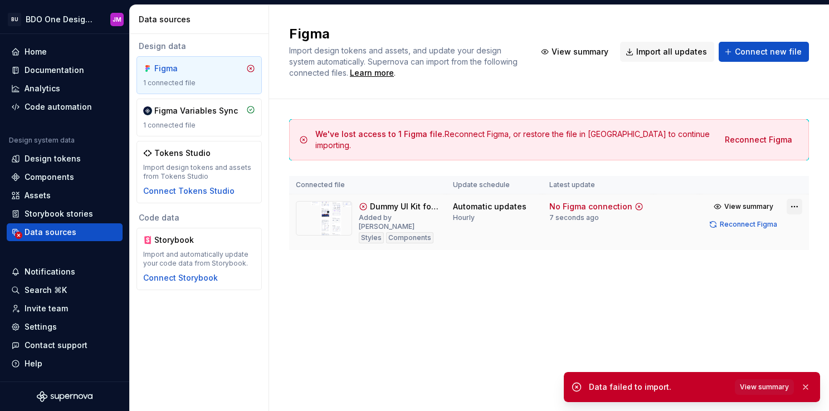
click at [791, 206] on html "BU BDO One Design System JM Home Documentation Analytics Code automation Design…" at bounding box center [414, 205] width 829 height 411
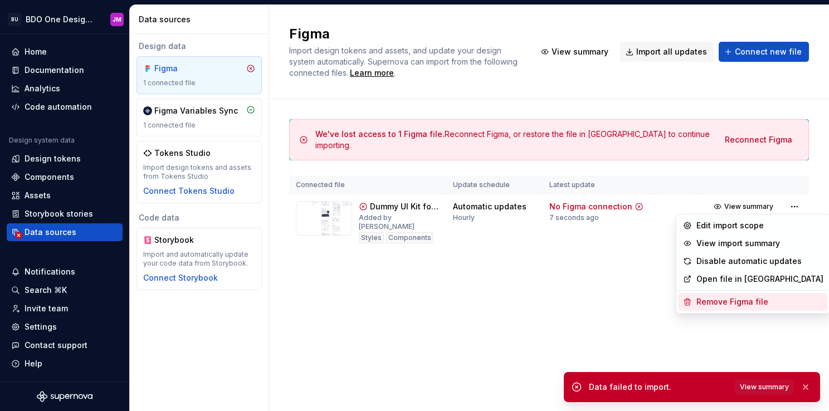
click at [717, 304] on div "Remove Figma file" at bounding box center [759, 301] width 127 height 11
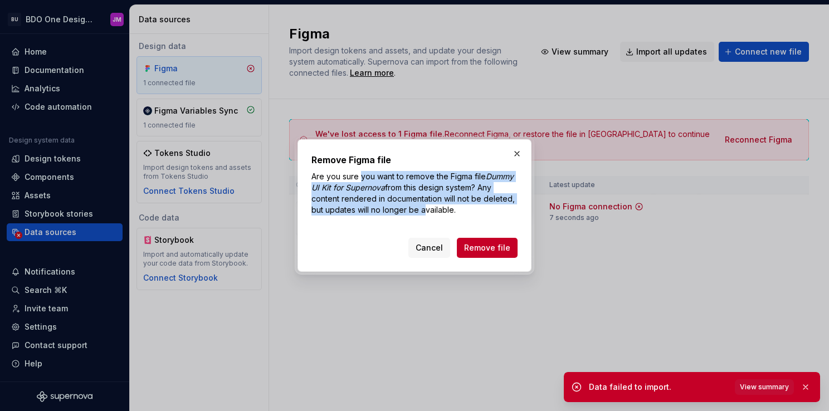
drag, startPoint x: 361, startPoint y: 176, endPoint x: 423, endPoint y: 207, distance: 69.5
click at [423, 207] on p "Are you sure you want to remove the Figma file Dummy UI Kit for Supernova from …" at bounding box center [414, 193] width 206 height 45
drag, startPoint x: 423, startPoint y: 207, endPoint x: 479, endPoint y: 197, distance: 56.5
click at [479, 197] on p "Are you sure you want to remove the Figma file Dummy UI Kit for Supernova from …" at bounding box center [414, 193] width 206 height 45
click at [415, 196] on p "Are you sure you want to remove the Figma file Dummy UI Kit for Supernova from …" at bounding box center [414, 193] width 206 height 45
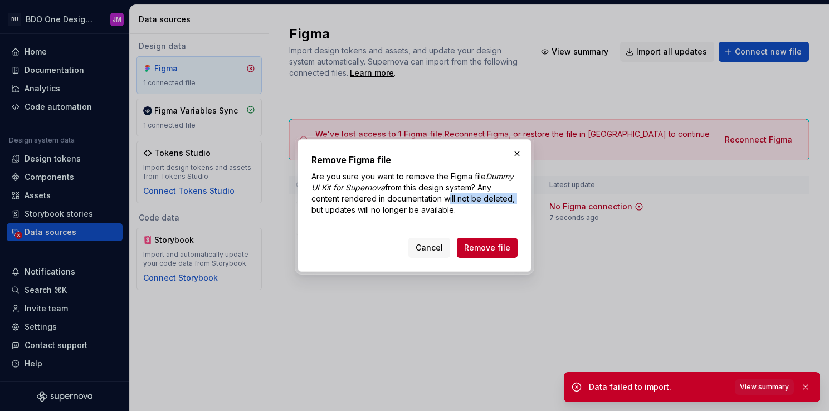
drag, startPoint x: 446, startPoint y: 197, endPoint x: 523, endPoint y: 201, distance: 77.0
click at [523, 201] on div "Remove Figma file Are you sure you want to remove the Figma file Dummy UI Kit f…" at bounding box center [415, 205] width 234 height 133
click at [483, 242] on span "Remove file" at bounding box center [487, 247] width 46 height 11
drag, startPoint x: 438, startPoint y: 198, endPoint x: 386, endPoint y: 199, distance: 51.8
click at [386, 199] on p "Are you sure you want to remove the Figma file Dummy UI Kit for Supernova from …" at bounding box center [414, 193] width 206 height 45
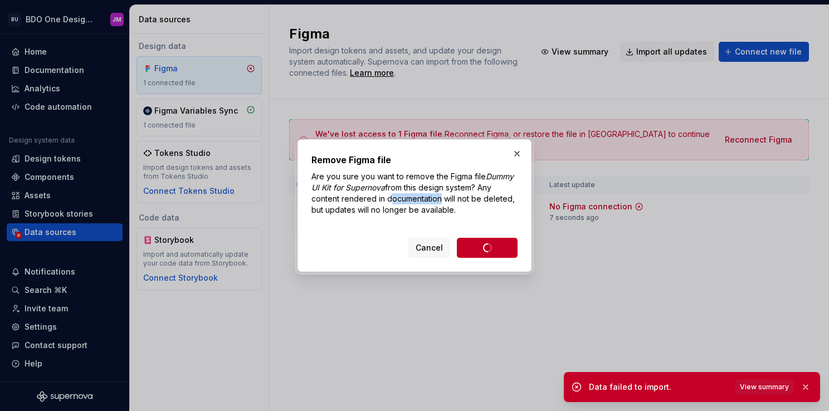
drag, startPoint x: 386, startPoint y: 199, endPoint x: 437, endPoint y: 199, distance: 51.3
click at [437, 199] on p "Are you sure you want to remove the Figma file Dummy UI Kit for Supernova from …" at bounding box center [414, 193] width 206 height 45
drag, startPoint x: 441, startPoint y: 197, endPoint x: 386, endPoint y: 202, distance: 55.9
click at [386, 202] on p "Are you sure you want to remove the Figma file Dummy UI Kit for Supernova from …" at bounding box center [414, 193] width 206 height 45
drag, startPoint x: 386, startPoint y: 202, endPoint x: 322, endPoint y: 197, distance: 64.2
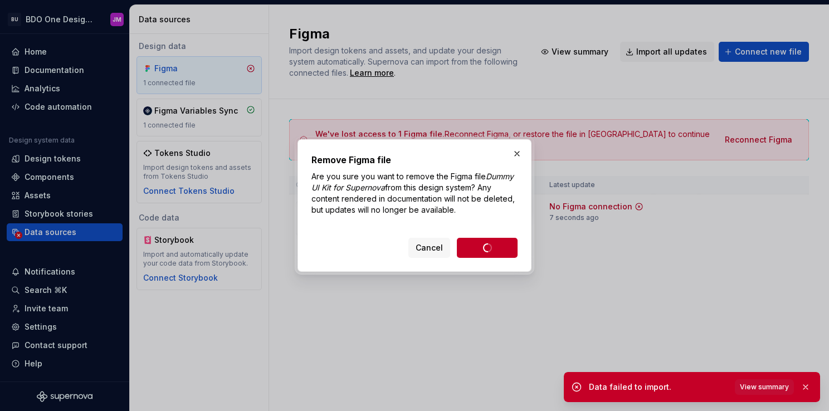
click at [322, 197] on p "Are you sure you want to remove the Figma file Dummy UI Kit for Supernova from …" at bounding box center [414, 193] width 206 height 45
drag, startPoint x: 312, startPoint y: 199, endPoint x: 374, endPoint y: 197, distance: 61.9
click at [374, 197] on p "Are you sure you want to remove the Figma file Dummy UI Kit for Supernova from …" at bounding box center [414, 193] width 206 height 45
drag, startPoint x: 374, startPoint y: 197, endPoint x: 380, endPoint y: 213, distance: 17.3
click at [380, 213] on p "Are you sure you want to remove the Figma file Dummy UI Kit for Supernova from …" at bounding box center [414, 193] width 206 height 45
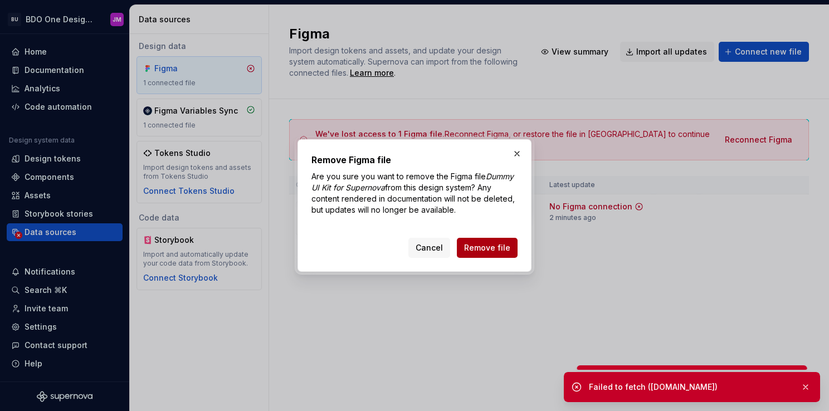
click at [488, 244] on span "Remove file" at bounding box center [487, 247] width 46 height 11
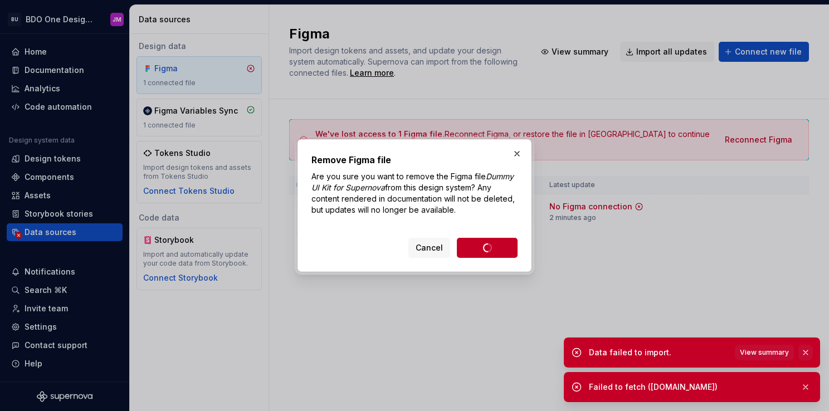
click at [804, 353] on button "button" at bounding box center [805, 353] width 14 height 16
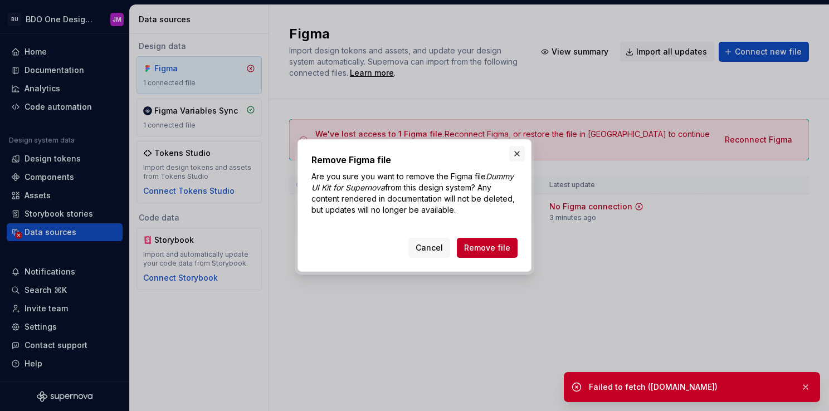
click at [515, 157] on button "button" at bounding box center [517, 154] width 16 height 16
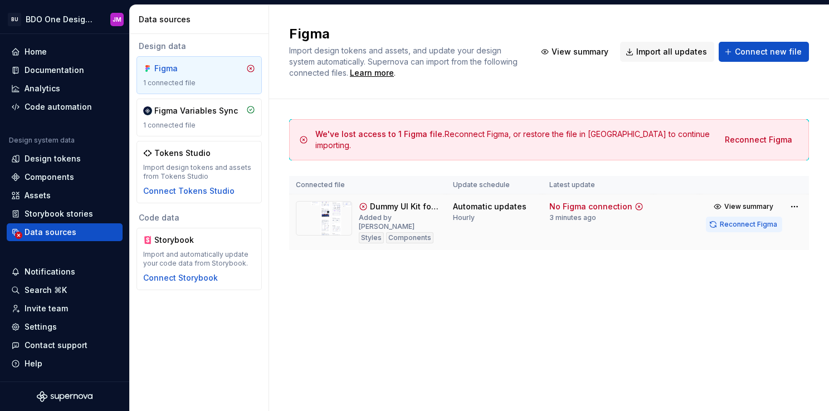
click at [740, 220] on span "Reconnect Figma" at bounding box center [748, 224] width 57 height 9
drag, startPoint x: 477, startPoint y: 215, endPoint x: 453, endPoint y: 199, distance: 28.3
click at [453, 201] on div "Automatic updates Hourly" at bounding box center [490, 211] width 74 height 21
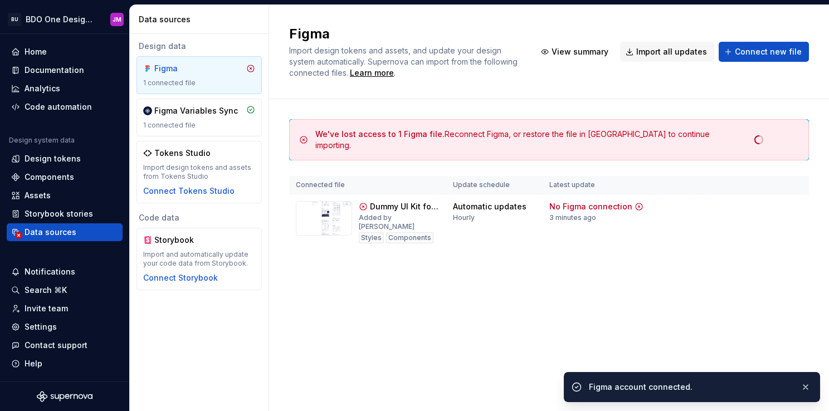
click at [438, 314] on div "Figma Import design tokens and assets, and update your design system automatica…" at bounding box center [549, 208] width 560 height 406
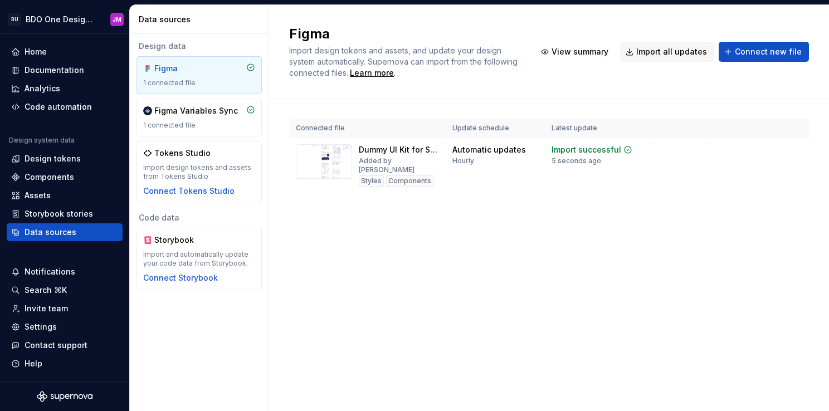
click at [371, 226] on div "Connected file Update schedule Latest update Dummy UI Kit for Supernova Added b…" at bounding box center [549, 167] width 520 height 137
click at [312, 215] on div "Connected file Update schedule Latest update Dummy UI Kit for Supernova Added b…" at bounding box center [549, 167] width 520 height 137
click at [215, 193] on div "Connect Tokens Studio" at bounding box center [188, 191] width 91 height 11
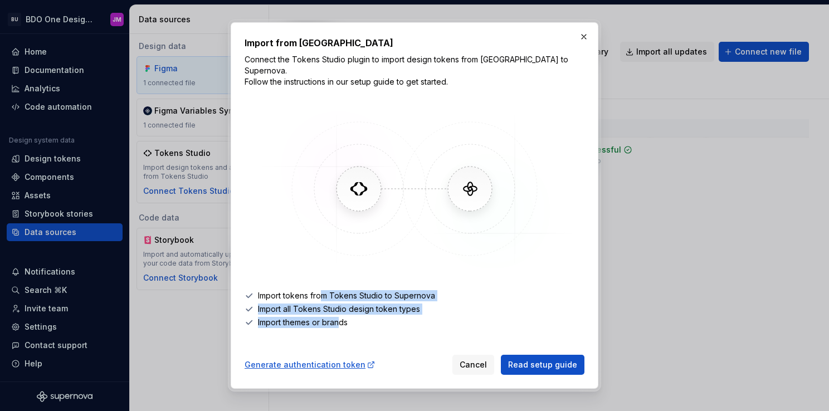
drag, startPoint x: 321, startPoint y: 291, endPoint x: 338, endPoint y: 317, distance: 31.1
click at [338, 317] on ul "Import tokens from Tokens Studio to Supernova Import all Tokens Studio design t…" at bounding box center [415, 309] width 340 height 38
click at [340, 317] on li "Import themes or brands" at bounding box center [415, 322] width 340 height 11
click at [333, 304] on li "Import all Tokens Studio design token types" at bounding box center [415, 309] width 340 height 11
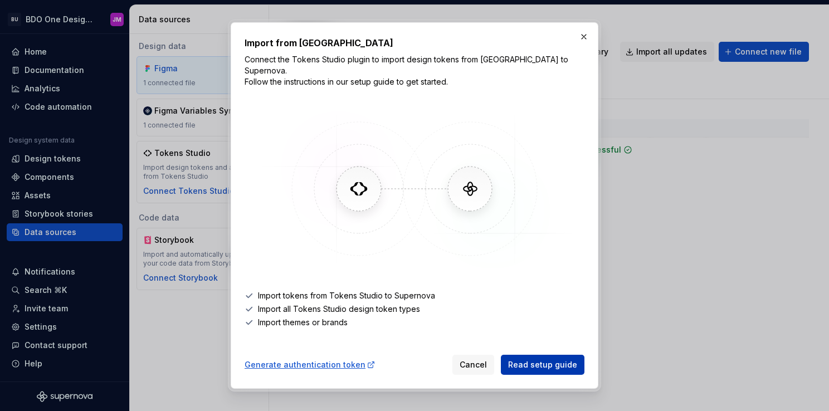
click at [569, 361] on span "Read setup guide" at bounding box center [542, 364] width 69 height 11
click at [580, 41] on button "button" at bounding box center [584, 37] width 16 height 16
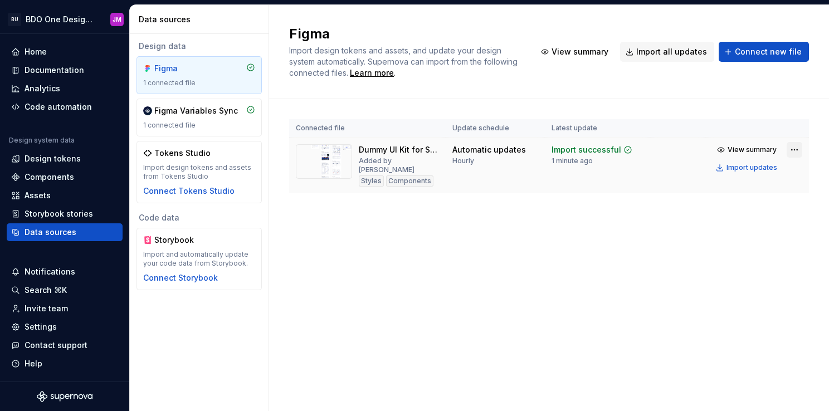
click at [792, 150] on html "BU BDO One Design System JM Home Documentation Analytics Code automation Design…" at bounding box center [414, 205] width 829 height 411
click at [464, 157] on html "BU BDO One Design System JM Home Documentation Analytics Code automation Design…" at bounding box center [414, 205] width 829 height 411
click at [467, 167] on td "Automatic updates Hourly" at bounding box center [495, 166] width 99 height 56
drag, startPoint x: 467, startPoint y: 167, endPoint x: 472, endPoint y: 162, distance: 7.1
click at [472, 162] on div "Hourly" at bounding box center [463, 161] width 22 height 9
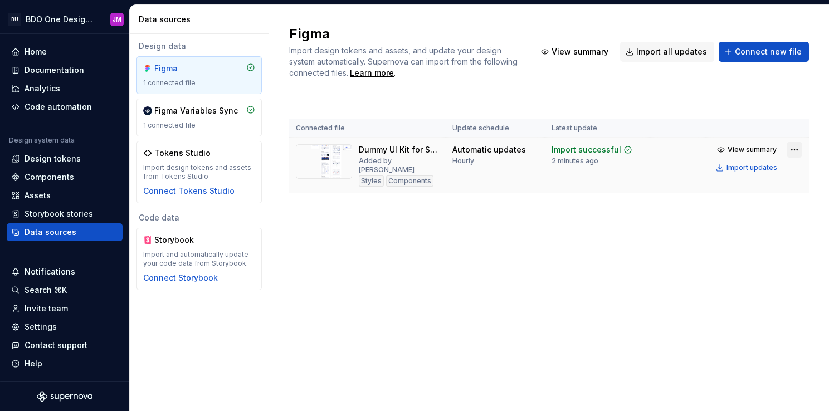
click at [797, 150] on html "BU BDO One Design System JM Home Documentation Analytics Code automation Design…" at bounding box center [414, 205] width 829 height 411
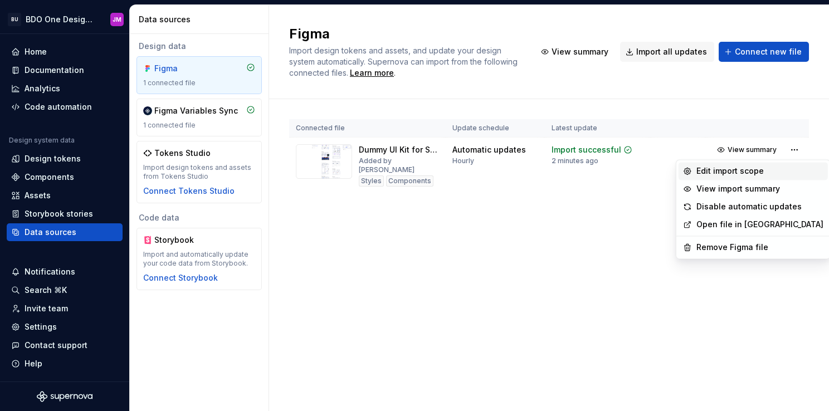
click at [712, 169] on div "Edit import scope" at bounding box center [759, 170] width 127 height 11
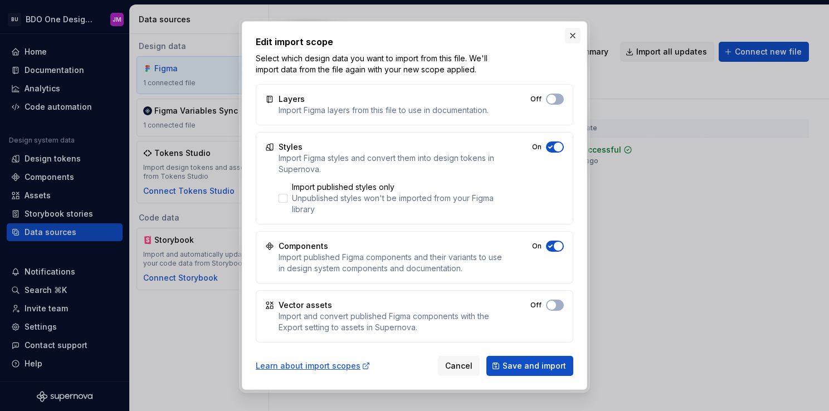
click at [571, 37] on button "button" at bounding box center [573, 36] width 16 height 16
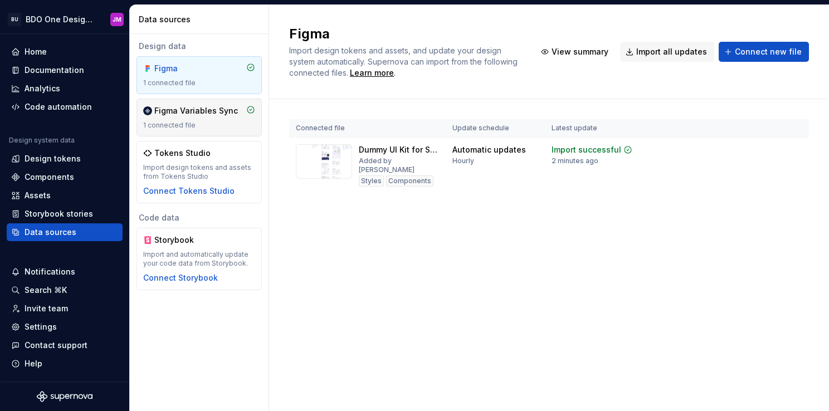
click at [235, 125] on div "1 connected file" at bounding box center [199, 125] width 112 height 9
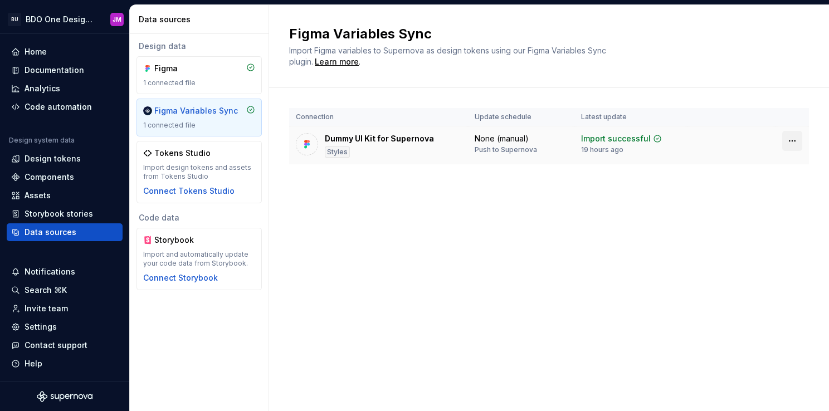
click at [793, 142] on html "BU BDO One Design System JM Home Documentation Analytics Code automation Design…" at bounding box center [414, 205] width 829 height 411
click at [430, 188] on html "BU BDO One Design System JM Home Documentation Analytics Code automation Design…" at bounding box center [414, 205] width 829 height 411
click at [193, 80] on div "1 connected file" at bounding box center [199, 83] width 112 height 9
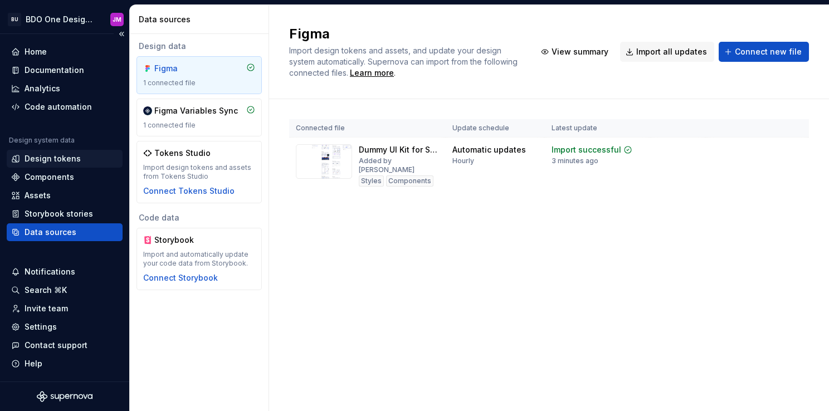
click at [71, 161] on div "Design tokens" at bounding box center [53, 158] width 56 height 11
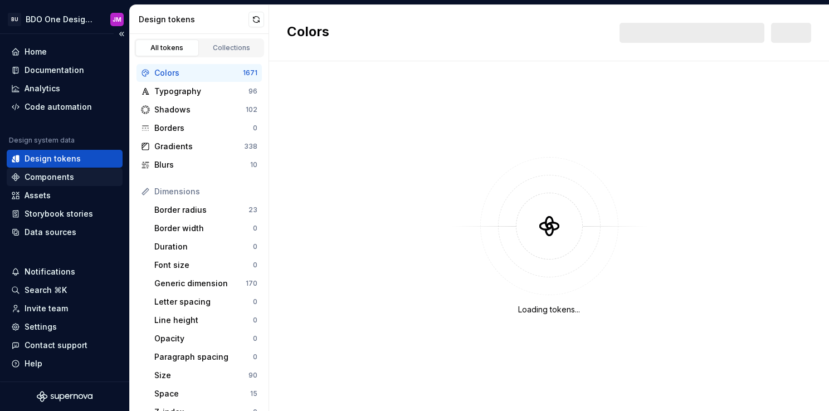
click at [74, 175] on div "Components" at bounding box center [64, 177] width 107 height 11
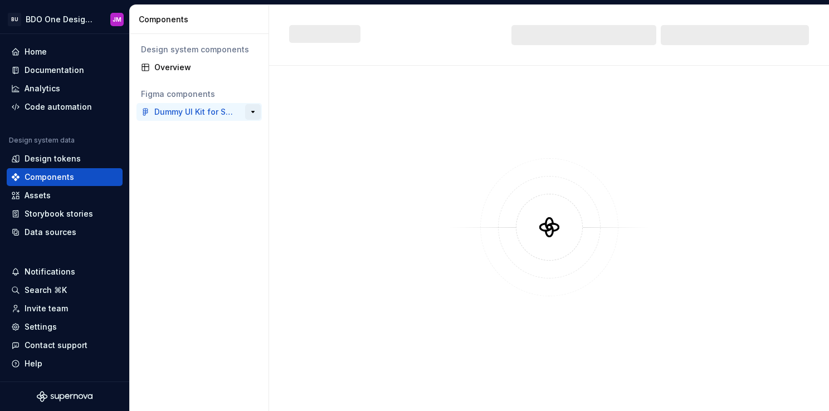
click at [250, 113] on button "button" at bounding box center [253, 112] width 16 height 16
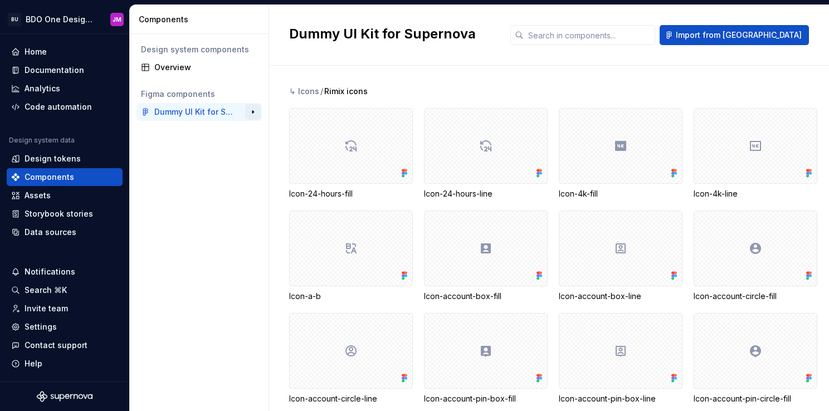
click at [254, 113] on button "button" at bounding box center [253, 112] width 16 height 16
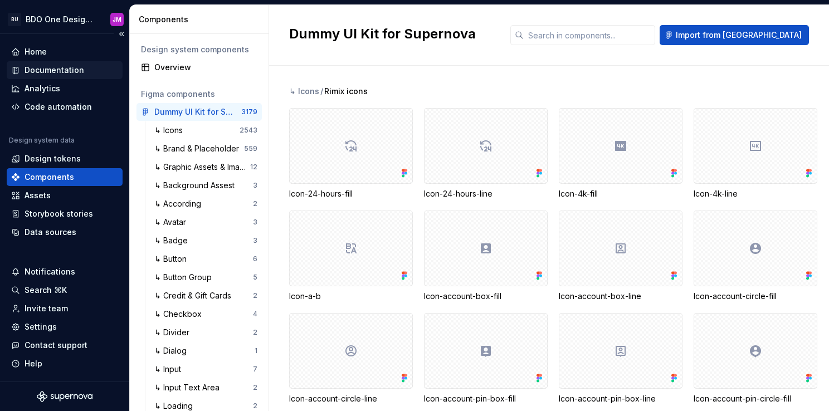
click at [53, 73] on div "Documentation" at bounding box center [55, 70] width 60 height 11
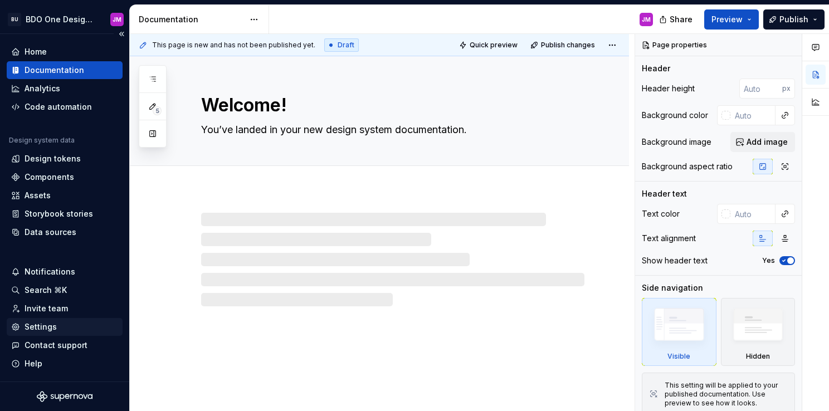
type textarea "*"
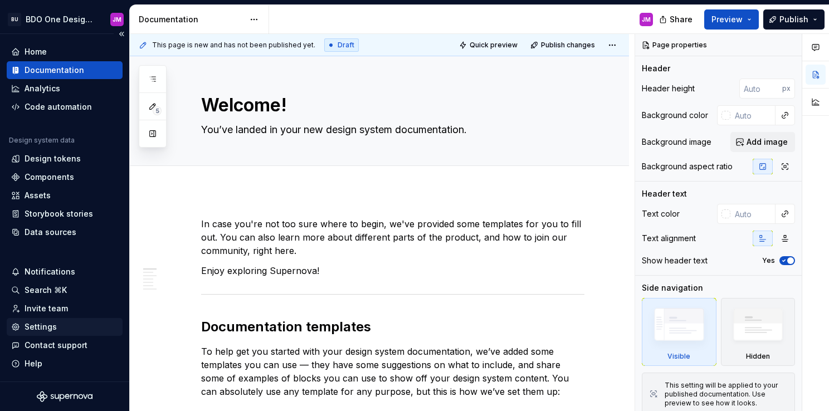
click at [47, 329] on div "Settings" at bounding box center [41, 327] width 32 height 11
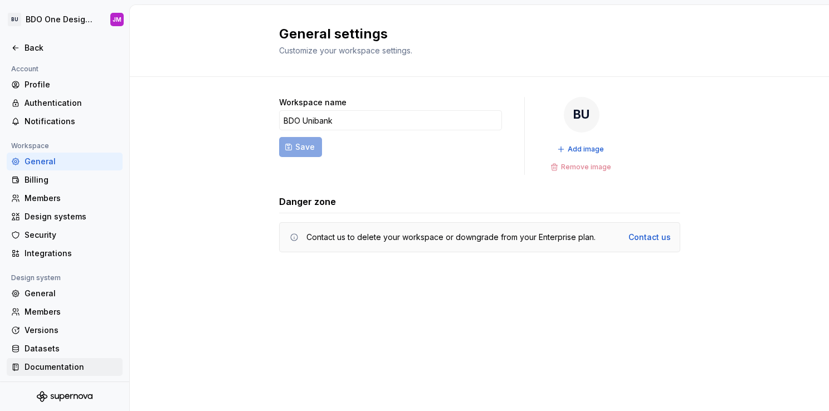
scroll to position [2, 0]
drag, startPoint x: 74, startPoint y: 381, endPoint x: 75, endPoint y: 375, distance: 5.7
click at [74, 380] on div "Account Profile Authentication Notifications Workspace General Billing Members …" at bounding box center [64, 222] width 129 height 320
click at [75, 373] on div "Documentation" at bounding box center [65, 367] width 116 height 18
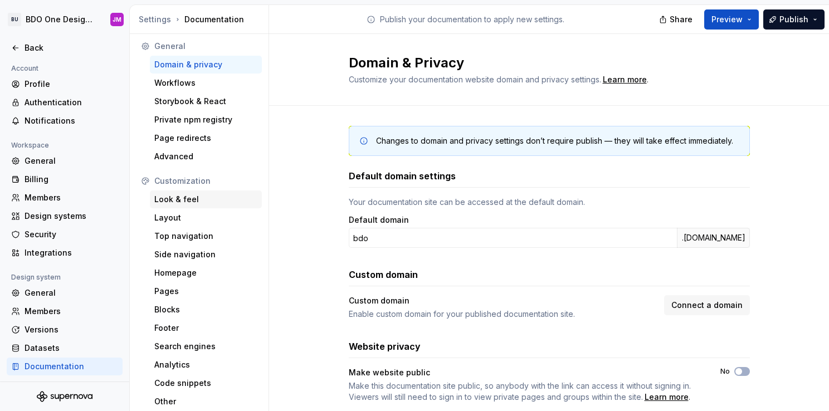
scroll to position [4, 0]
click at [191, 198] on div "Look & feel" at bounding box center [205, 198] width 103 height 11
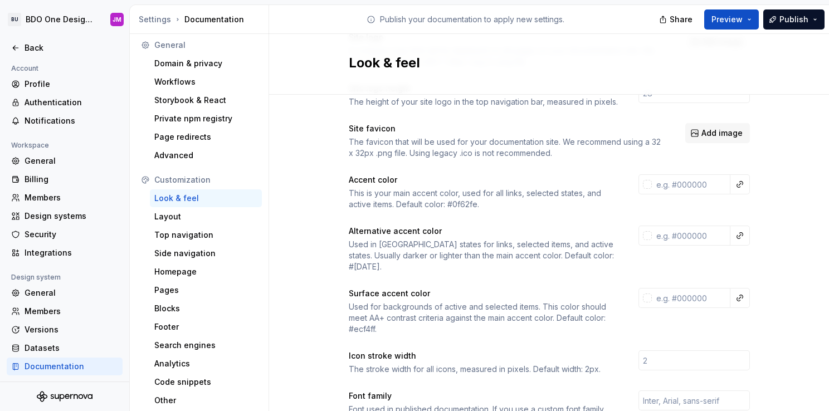
scroll to position [111, 0]
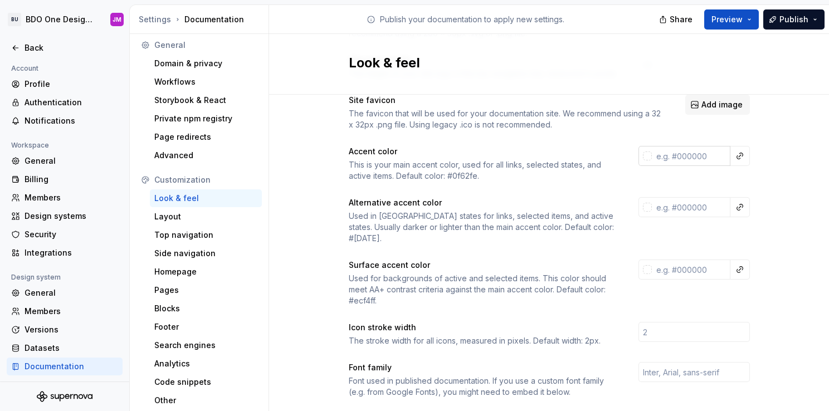
click at [669, 160] on input "text" at bounding box center [691, 156] width 79 height 20
type input "r"
type input "g"
type input "c"
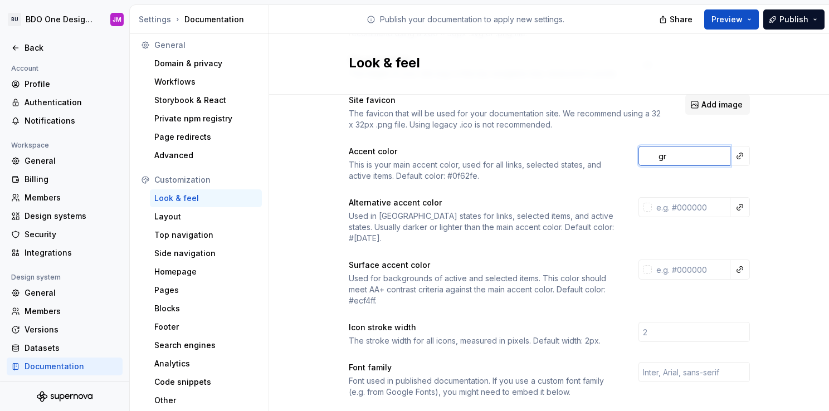
type input "g"
type input "cyan"
drag, startPoint x: 678, startPoint y: 155, endPoint x: 655, endPoint y: 157, distance: 22.4
click at [655, 157] on input "cyan" at bounding box center [692, 156] width 76 height 20
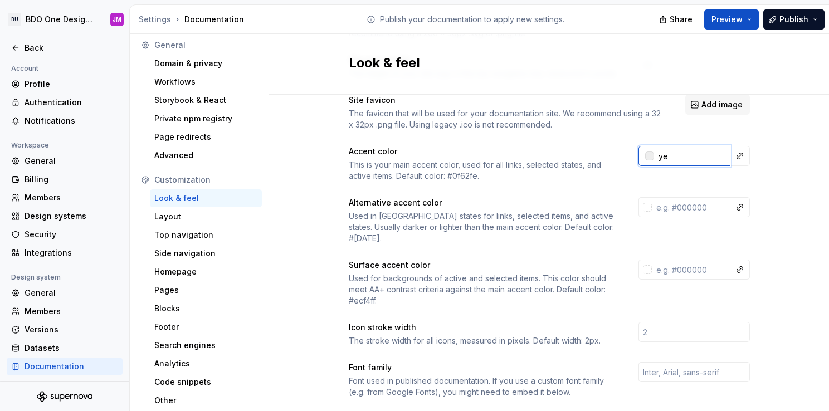
type input "y"
click at [645, 157] on div at bounding box center [649, 156] width 9 height 9
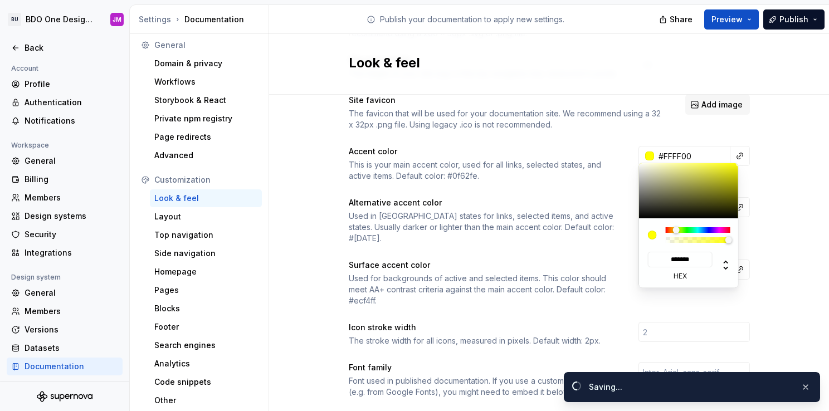
type input "#ffff00ff"
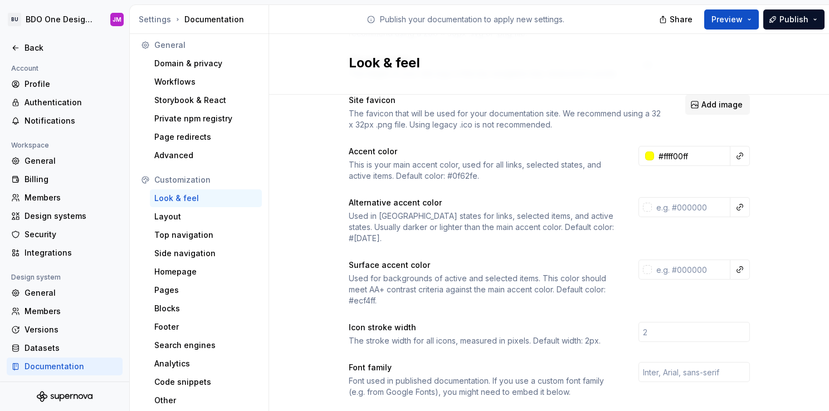
click at [693, 148] on html "BU BDO One Design System JM Back Account Profile Authentication Notifications W…" at bounding box center [414, 205] width 829 height 411
click at [682, 155] on input "text" at bounding box center [691, 156] width 79 height 20
click at [645, 155] on div at bounding box center [649, 156] width 9 height 9
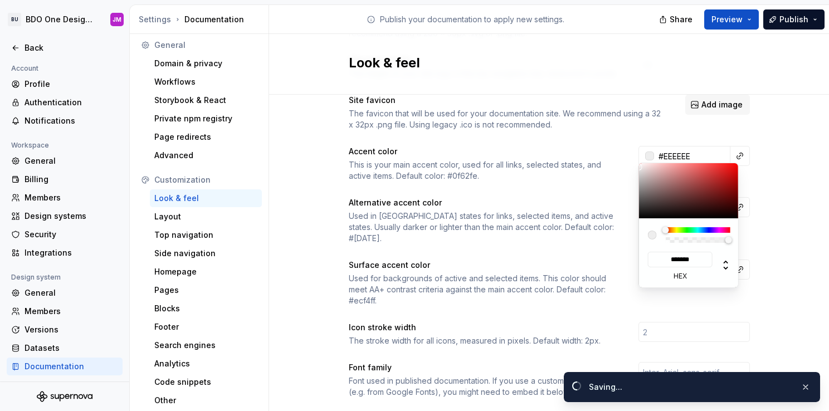
click at [685, 157] on html "BU BDO One Design System JM Back Account Profile Authentication Notifications W…" at bounding box center [414, 205] width 829 height 411
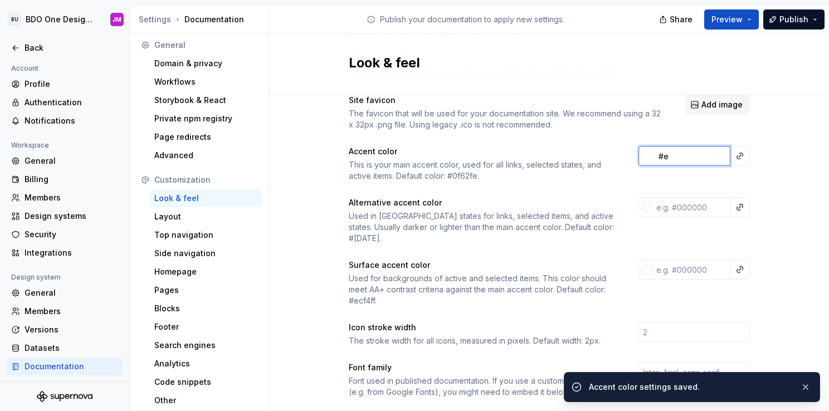
type input "#"
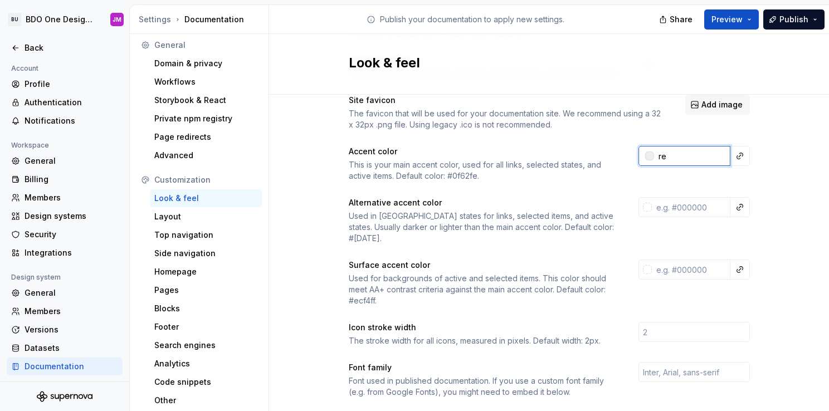
type input "r"
type input "y"
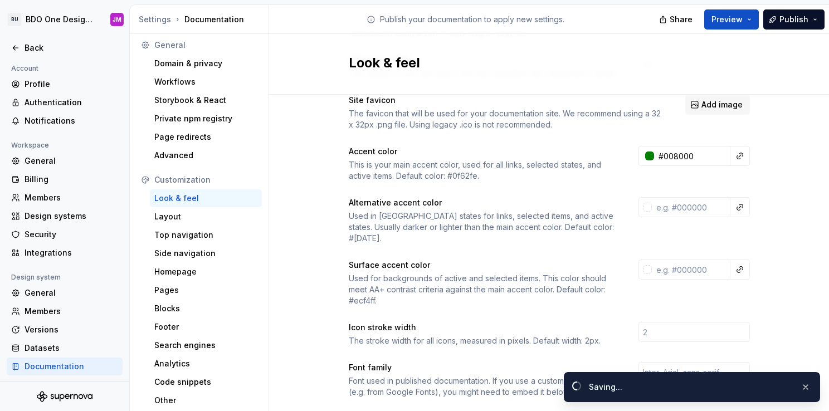
click at [674, 217] on div "Alternative accent color Used in hover states for links, selected items, and ac…" at bounding box center [549, 220] width 401 height 47
click at [696, 155] on input "#008000ff" at bounding box center [692, 156] width 76 height 20
click at [645, 155] on div at bounding box center [649, 156] width 9 height 9
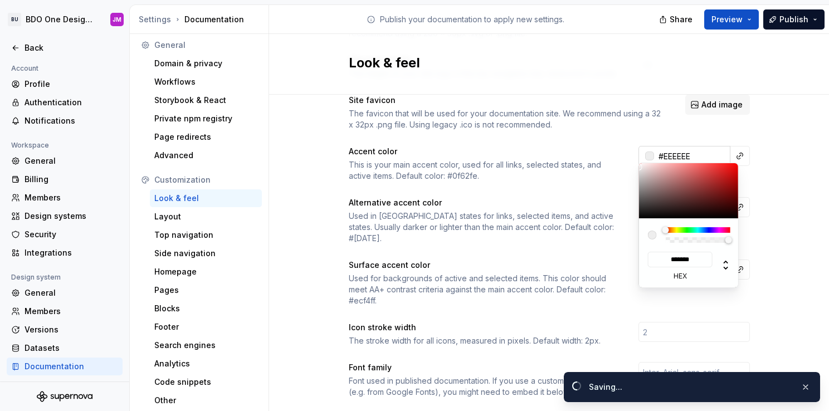
click at [689, 154] on html "BU BDO One Design System JM Back Account Profile Authentication Notifications W…" at bounding box center [414, 205] width 829 height 411
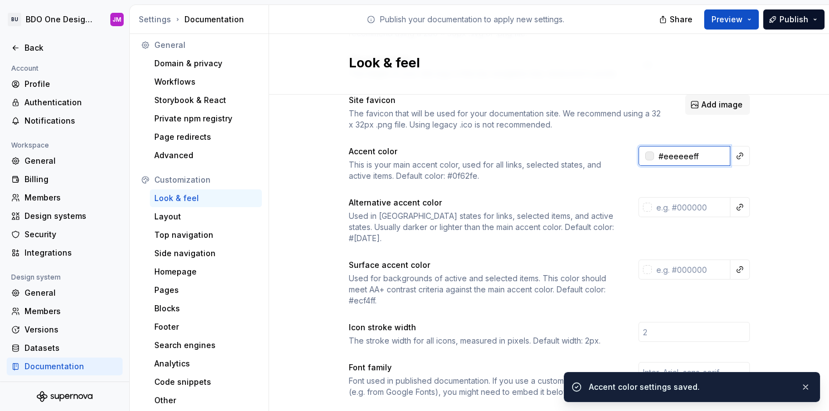
drag, startPoint x: 699, startPoint y: 155, endPoint x: 631, endPoint y: 153, distance: 68.0
click at [631, 153] on div "Accent color This is your main accent color, used for all links, selected state…" at bounding box center [549, 164] width 401 height 36
type input "#EEEEEE"
click at [579, 207] on div "Alternative accent color" at bounding box center [484, 202] width 270 height 11
click at [702, 151] on input "#EEEEEE" at bounding box center [692, 156] width 76 height 20
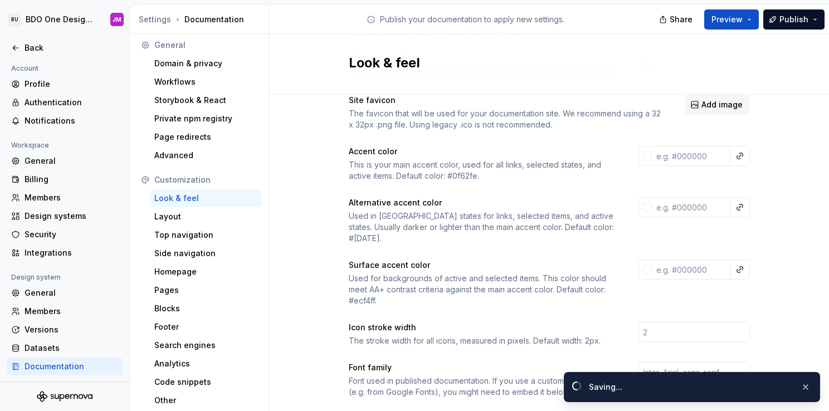
click at [611, 203] on div "Alternative accent color" at bounding box center [484, 202] width 270 height 11
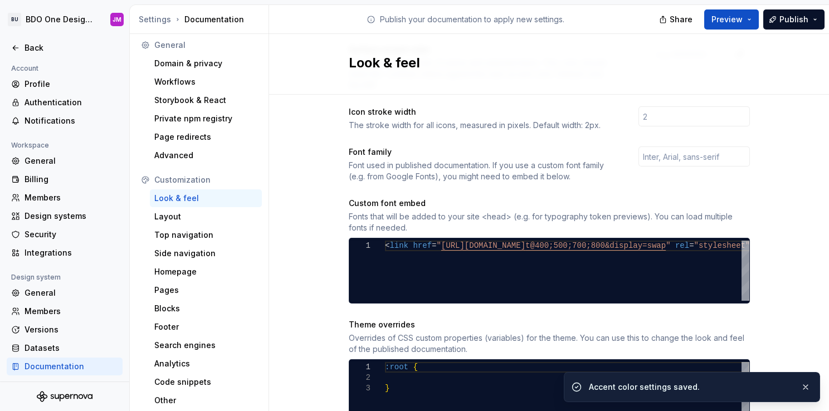
scroll to position [334, 0]
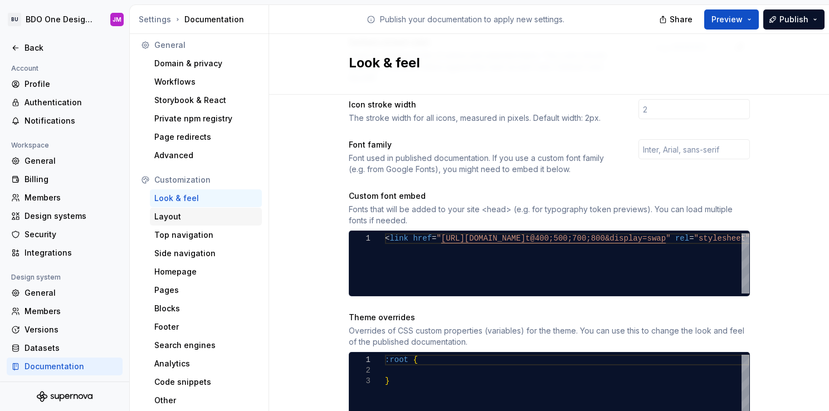
click at [176, 218] on div "Layout" at bounding box center [205, 216] width 103 height 11
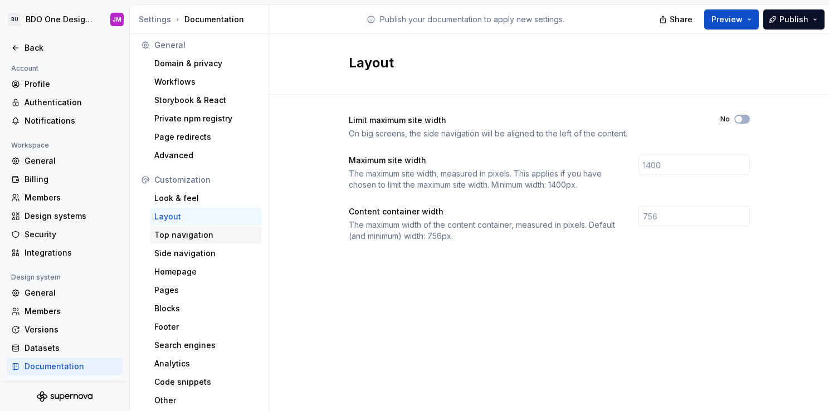
click at [182, 235] on div "Top navigation" at bounding box center [205, 235] width 103 height 11
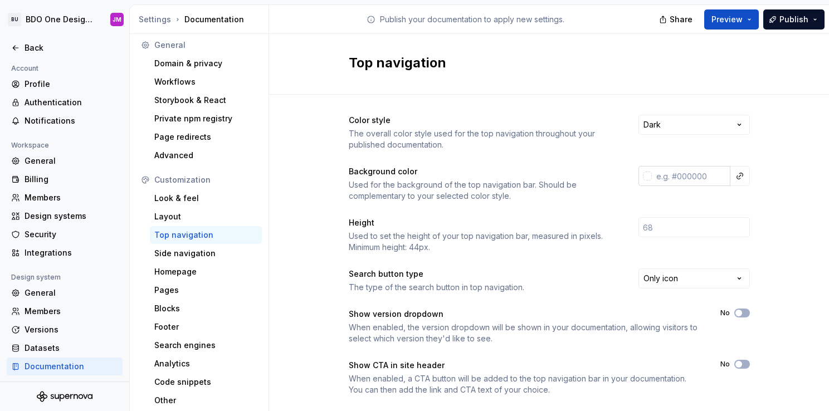
click at [639, 170] on div at bounding box center [645, 176] width 13 height 20
click at [669, 176] on input "text" at bounding box center [691, 176] width 79 height 20
click at [737, 170] on button "button" at bounding box center [740, 176] width 16 height 16
drag, startPoint x: 615, startPoint y: 208, endPoint x: 571, endPoint y: 200, distance: 45.3
click at [571, 200] on div "There are no other color tokens to be referenced." at bounding box center [656, 204] width 177 height 31
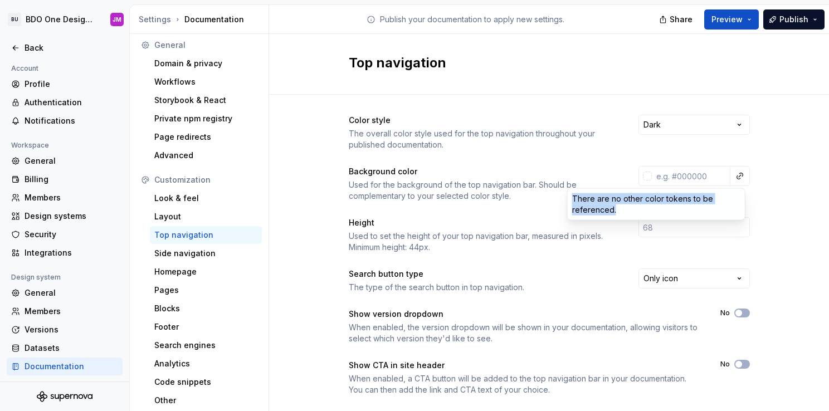
drag, startPoint x: 571, startPoint y: 200, endPoint x: 616, endPoint y: 206, distance: 45.5
click at [616, 206] on div "There are no other color tokens to be referenced." at bounding box center [656, 204] width 177 height 31
click at [735, 174] on html "BU BDO One Design System JM Back Account Profile Authentication Notifications W…" at bounding box center [414, 205] width 829 height 411
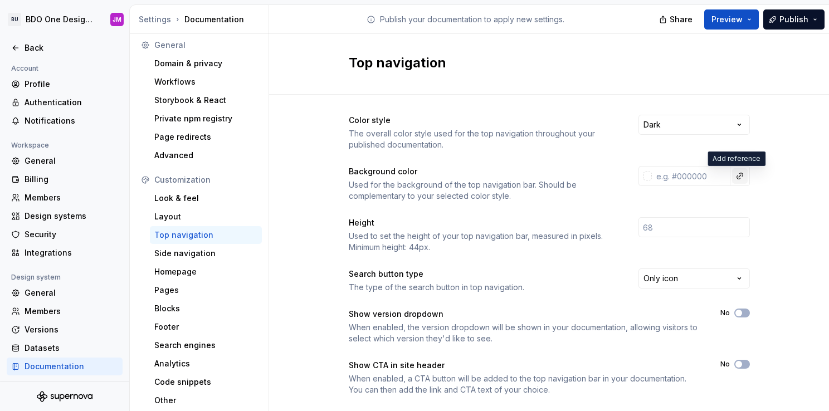
click at [735, 177] on button "button" at bounding box center [740, 176] width 16 height 16
click at [476, 183] on html "BU BDO One Design System JM Back Account Profile Authentication Notifications W…" at bounding box center [414, 205] width 829 height 411
click at [737, 175] on button "button" at bounding box center [740, 176] width 16 height 16
